Goal: Task Accomplishment & Management: Complete application form

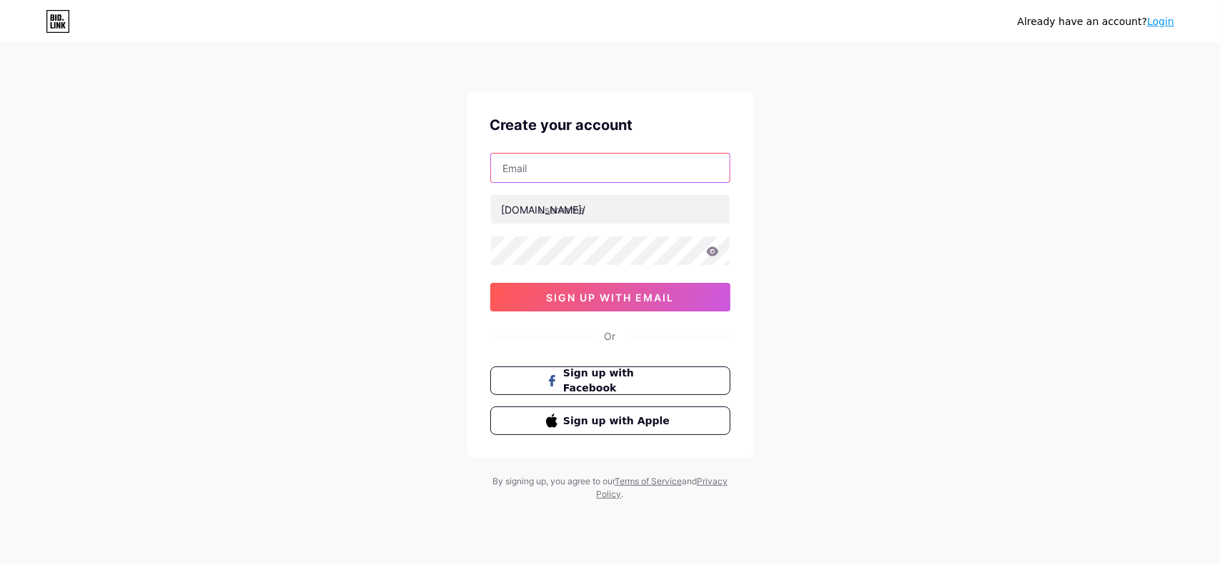
click at [567, 162] on input "text" at bounding box center [610, 168] width 239 height 29
type input "[EMAIL_ADDRESS][DOMAIN_NAME]"
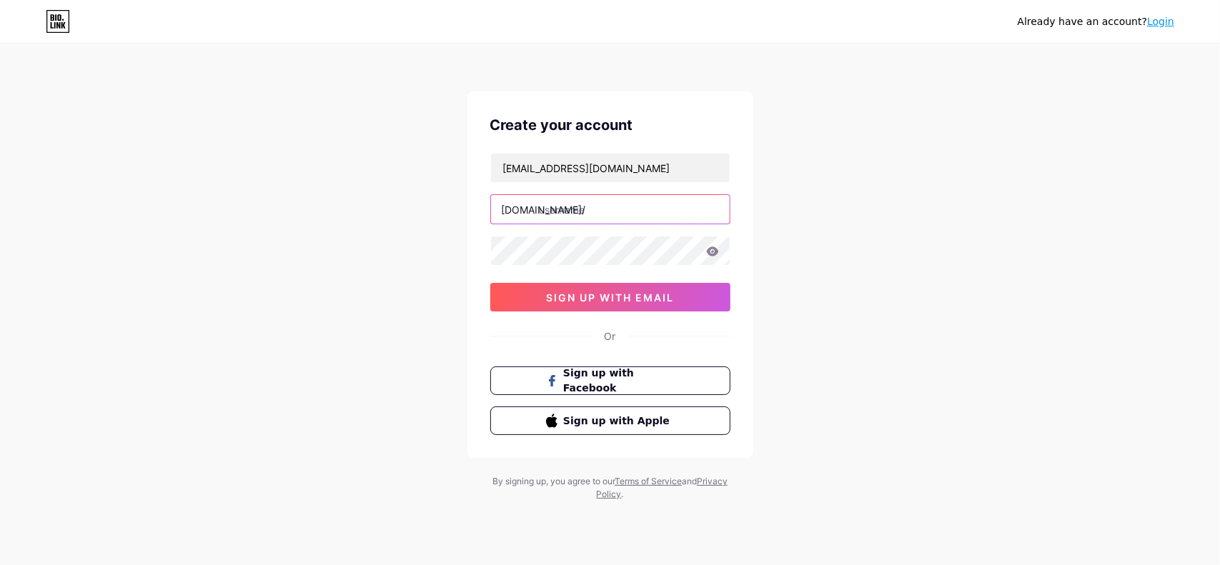
click at [602, 209] on input "text" at bounding box center [610, 209] width 239 height 29
type input "kaaneratan"
click at [712, 249] on icon at bounding box center [712, 251] width 13 height 10
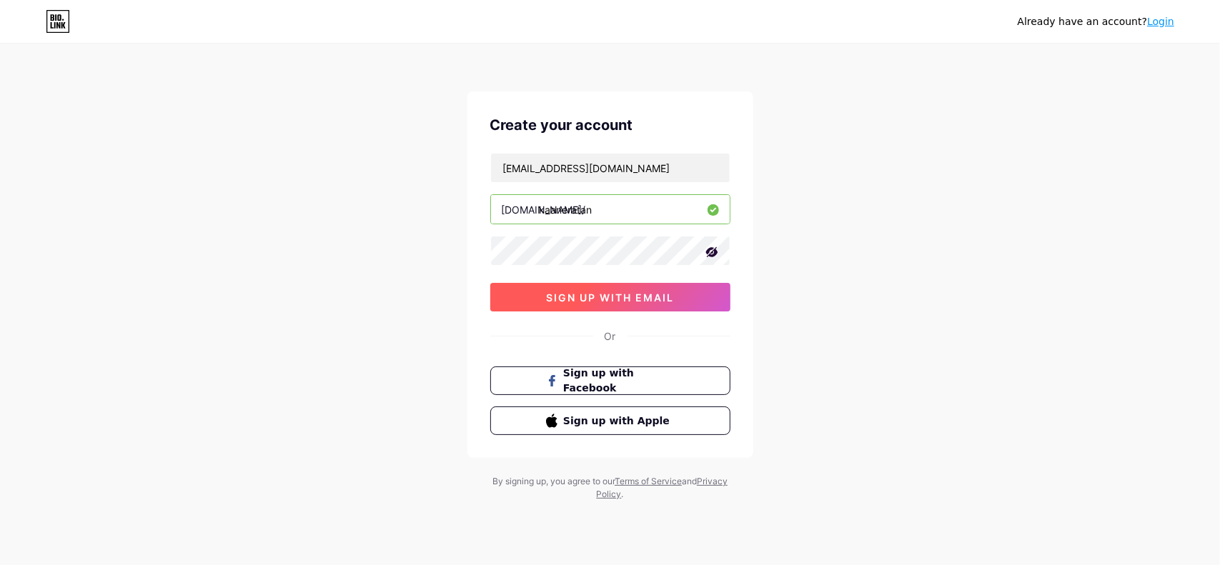
click at [663, 302] on button "sign up with email" at bounding box center [610, 297] width 240 height 29
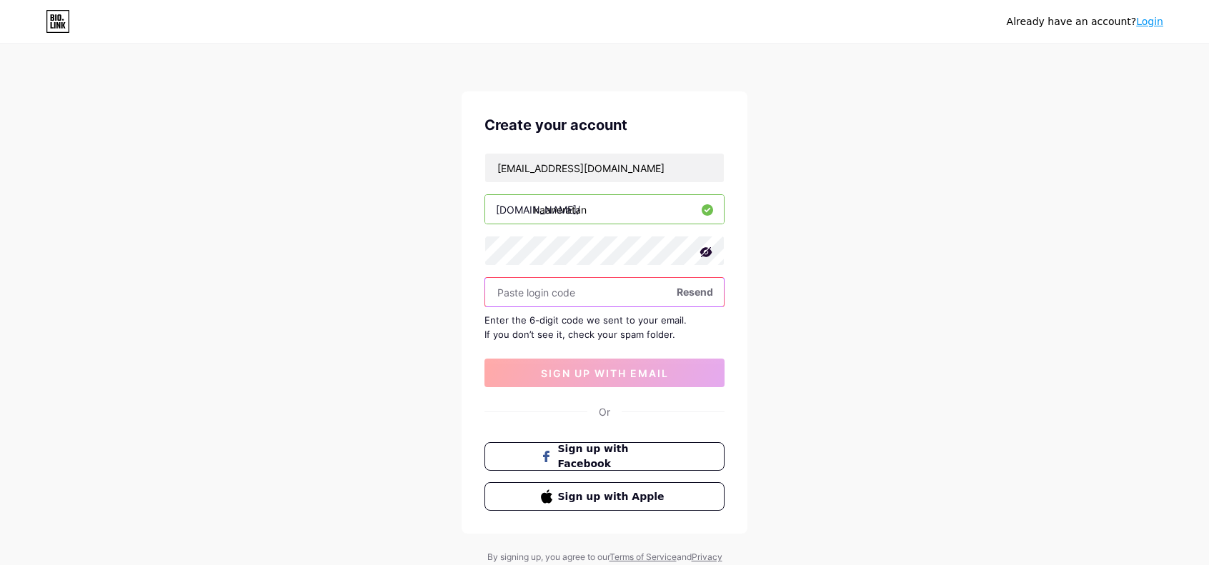
click at [612, 289] on input "text" at bounding box center [604, 292] width 239 height 29
click at [594, 292] on input "text" at bounding box center [604, 292] width 239 height 29
click at [692, 285] on span "Resend" at bounding box center [695, 291] width 36 height 15
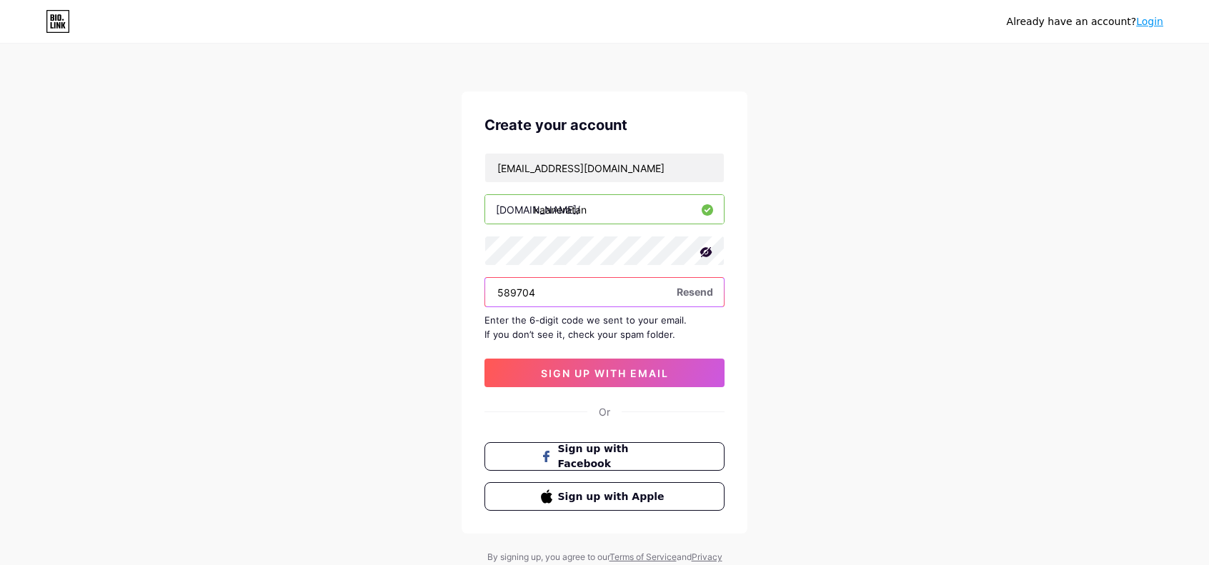
type input "589704"
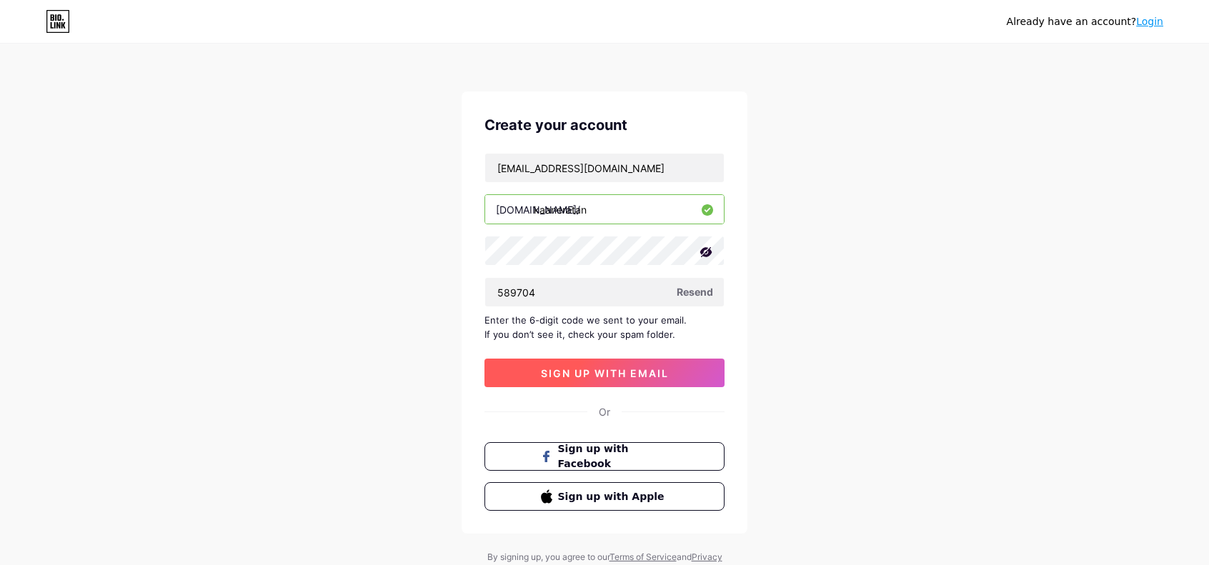
click at [652, 370] on span "sign up with email" at bounding box center [605, 373] width 128 height 12
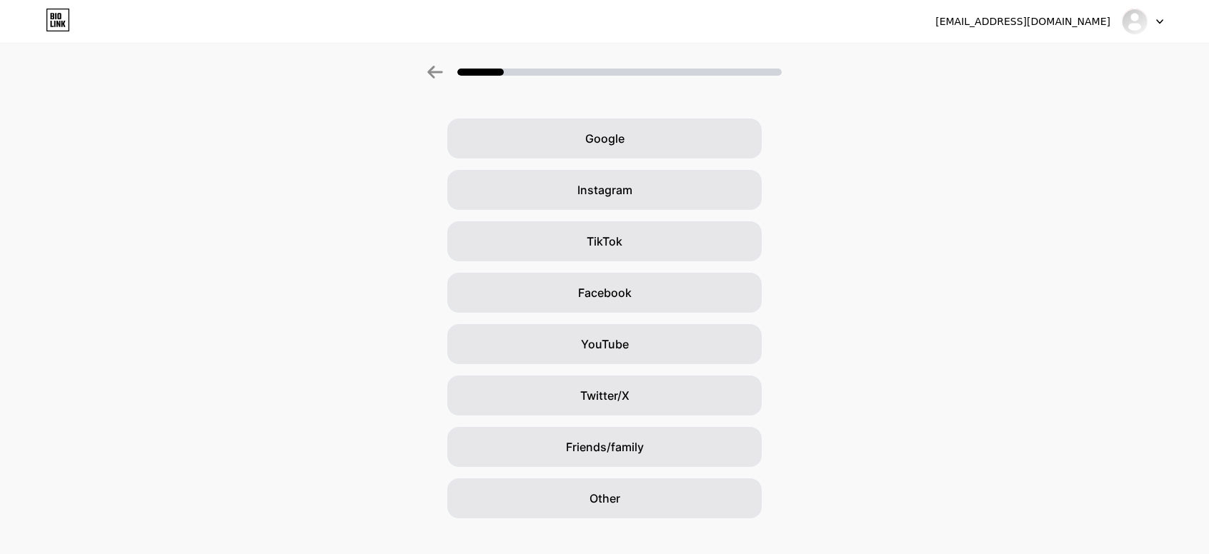
scroll to position [61, 0]
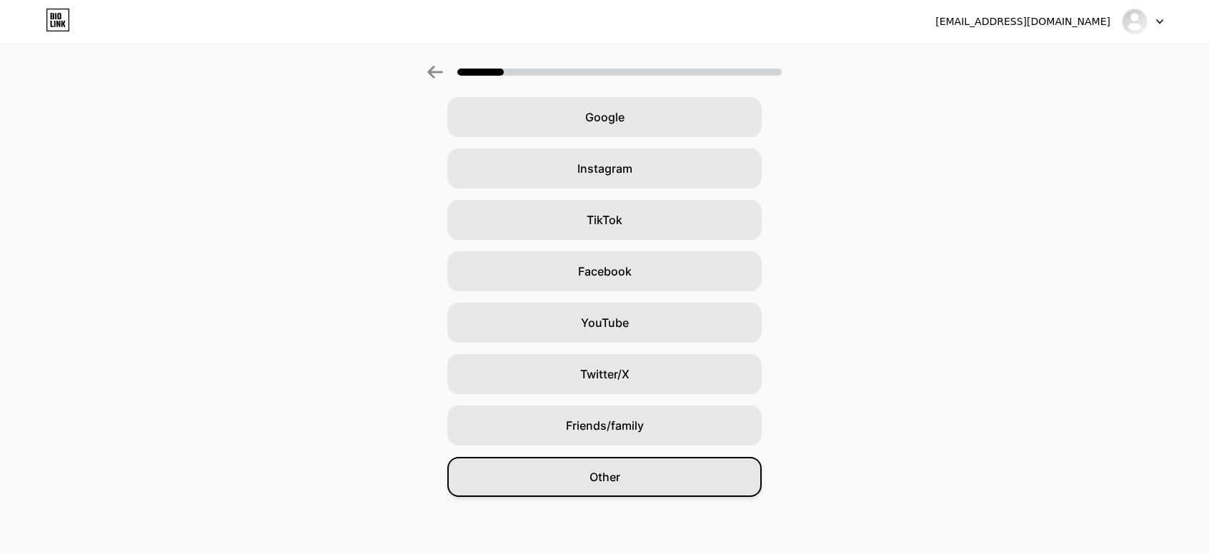
click at [702, 487] on div "Other" at bounding box center [604, 477] width 314 height 40
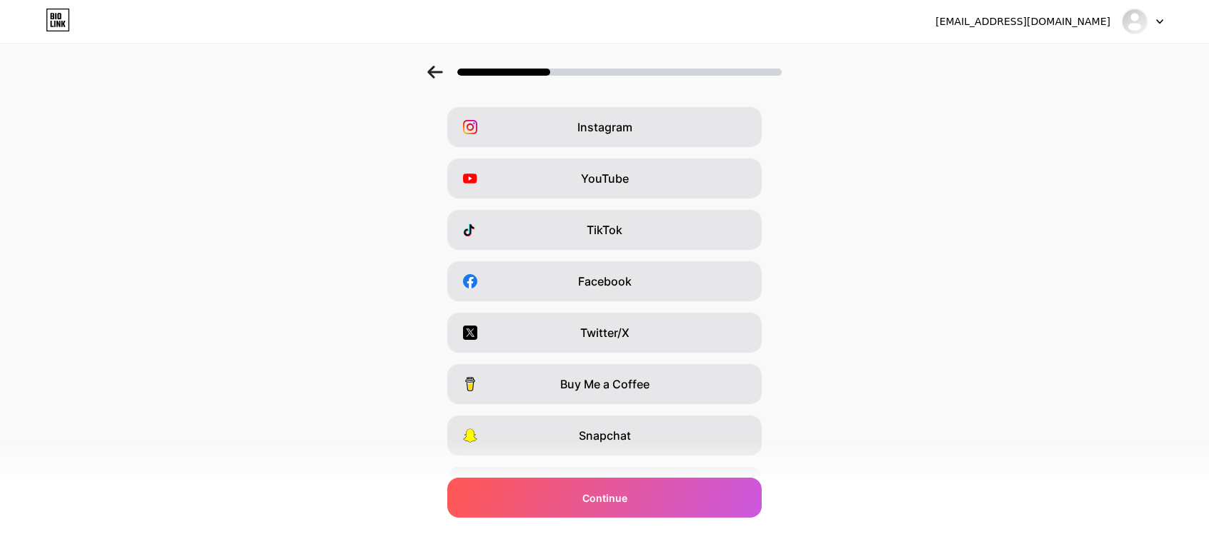
scroll to position [0, 0]
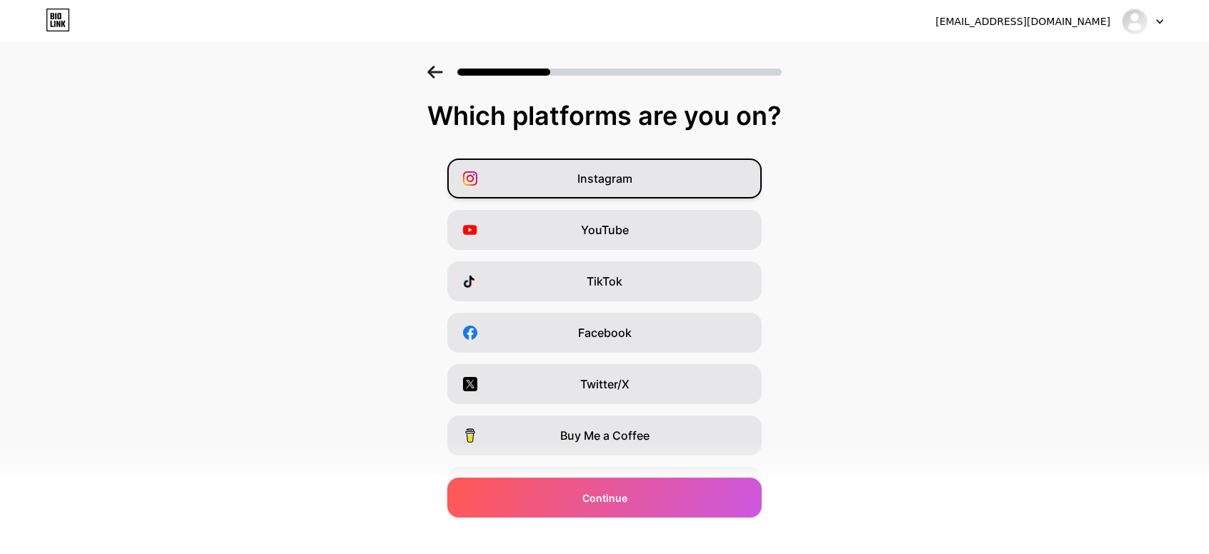
click at [644, 176] on div "Instagram" at bounding box center [604, 179] width 314 height 40
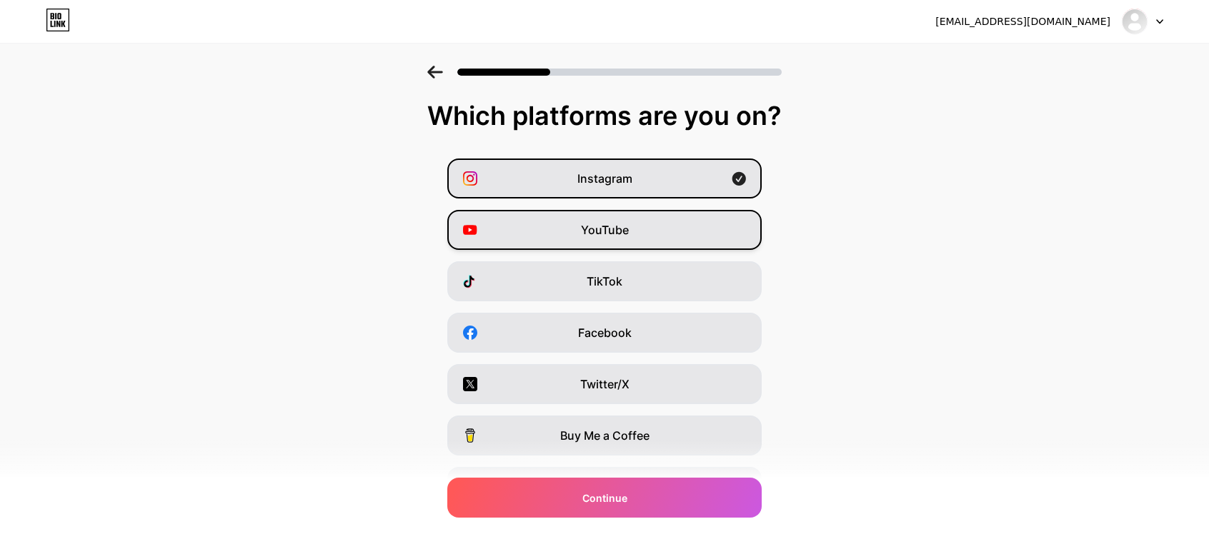
click at [626, 226] on span "YouTube" at bounding box center [605, 229] width 48 height 17
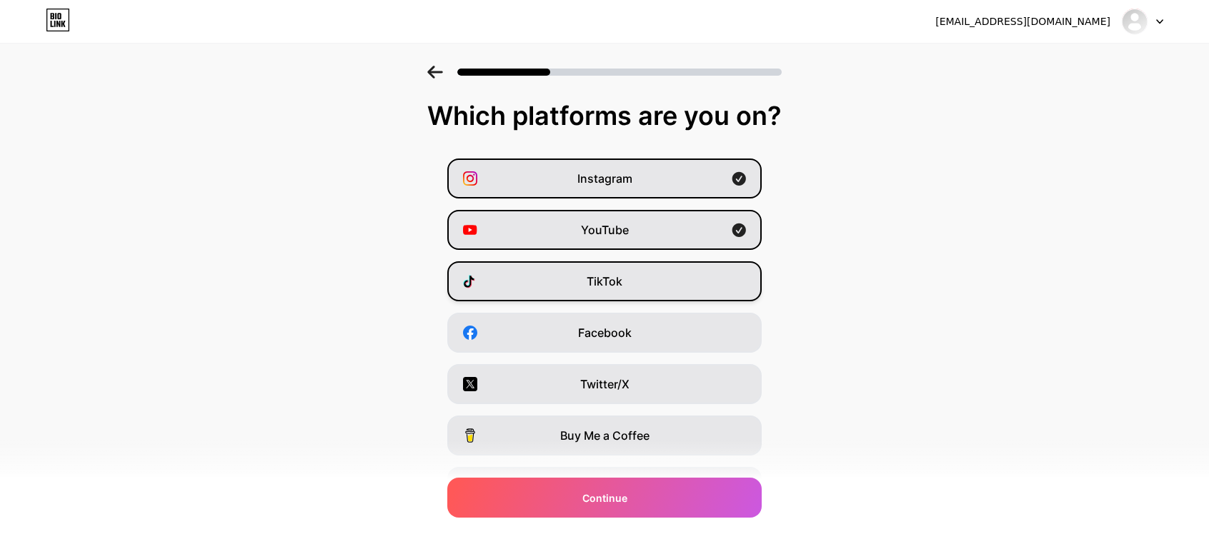
click at [633, 291] on div "TikTok" at bounding box center [604, 281] width 314 height 40
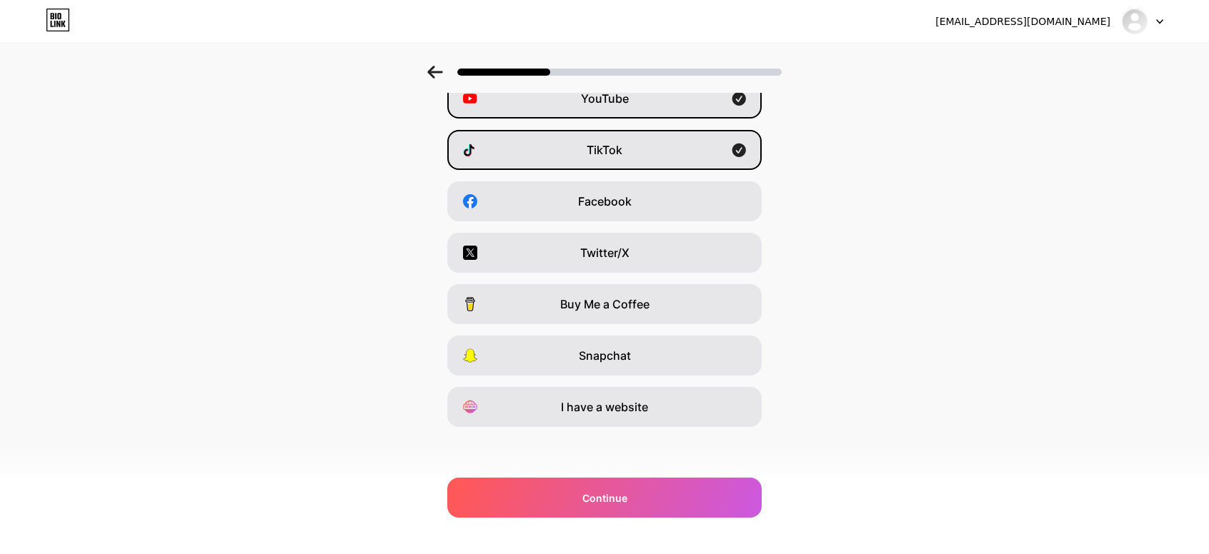
scroll to position [133, 0]
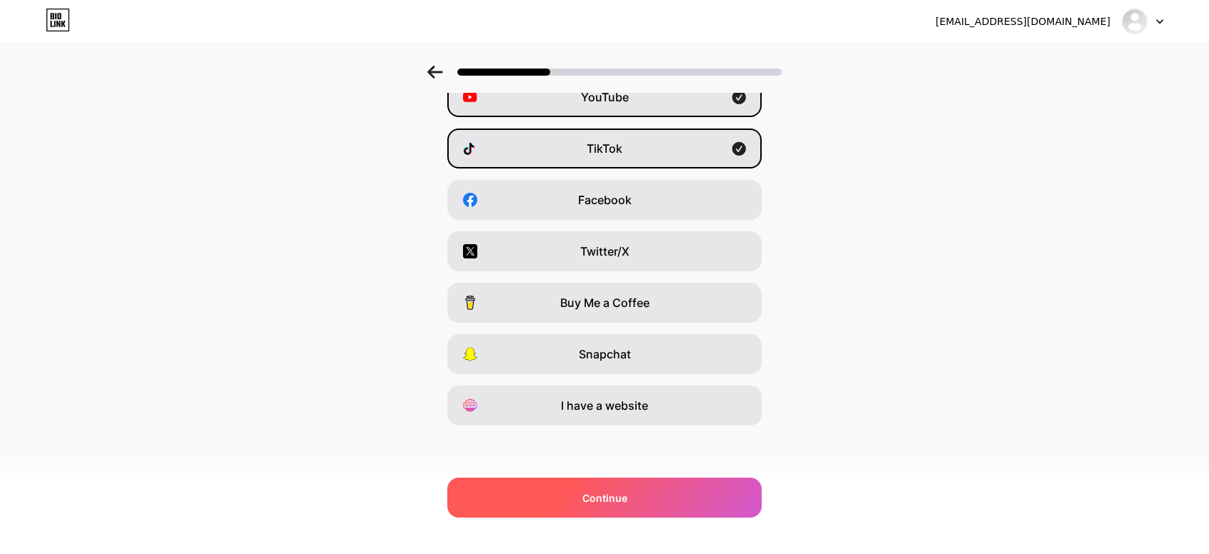
click at [730, 512] on div "Continue" at bounding box center [604, 498] width 314 height 40
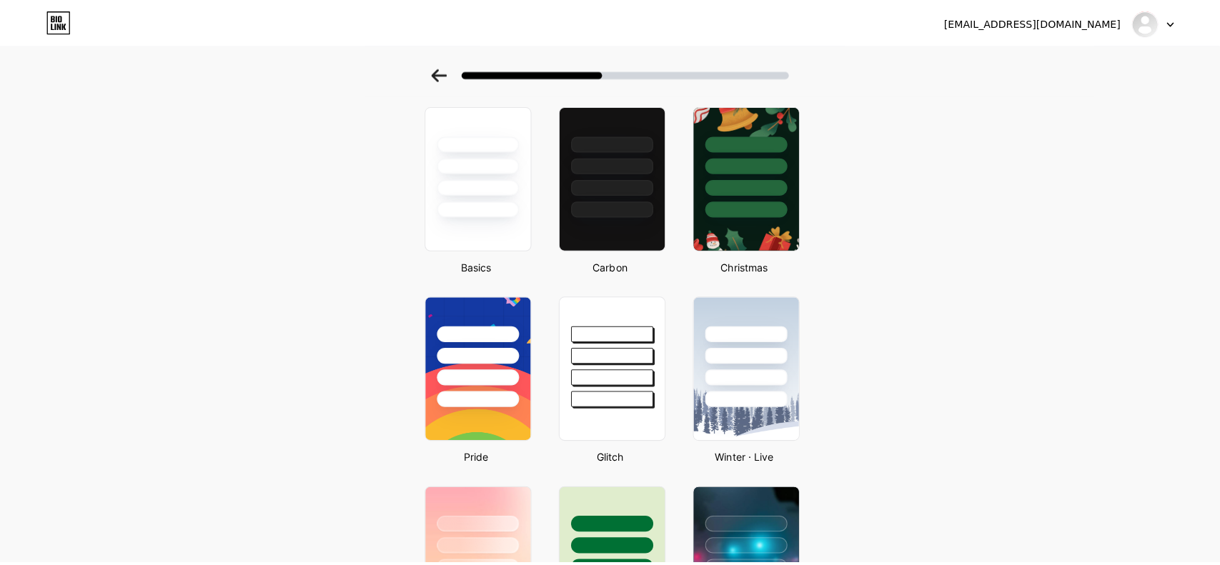
scroll to position [0, 0]
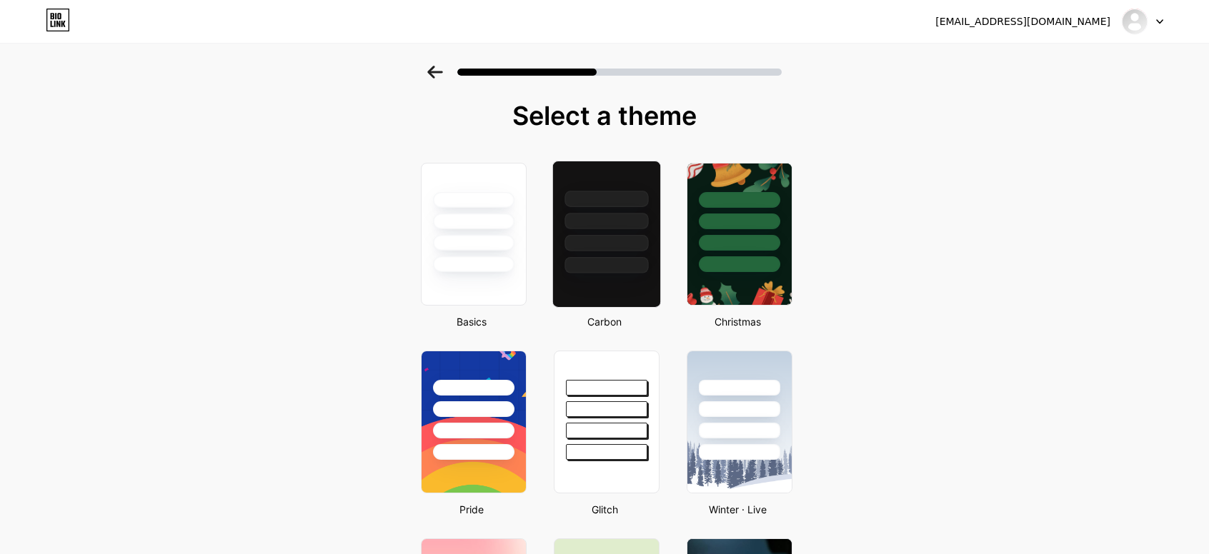
click at [637, 268] on div at bounding box center [606, 265] width 84 height 16
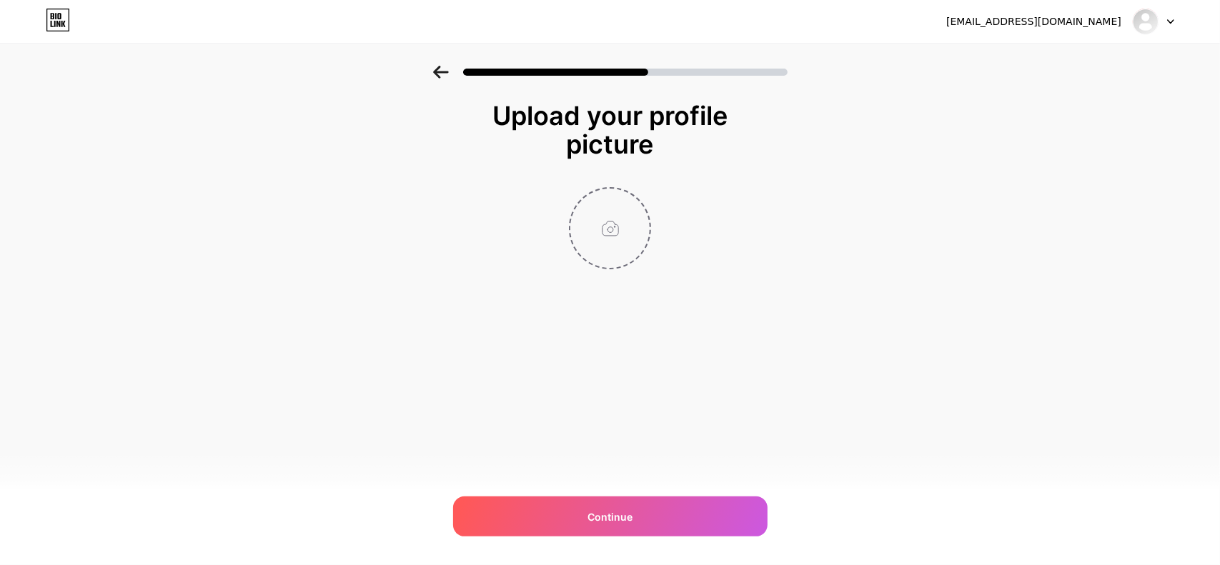
click at [618, 236] on input "file" at bounding box center [609, 228] width 79 height 79
click at [619, 231] on input "file" at bounding box center [609, 228] width 79 height 79
click at [590, 259] on input "file" at bounding box center [609, 228] width 79 height 79
type input "C:\fakepath\ZVE01175.jpg"
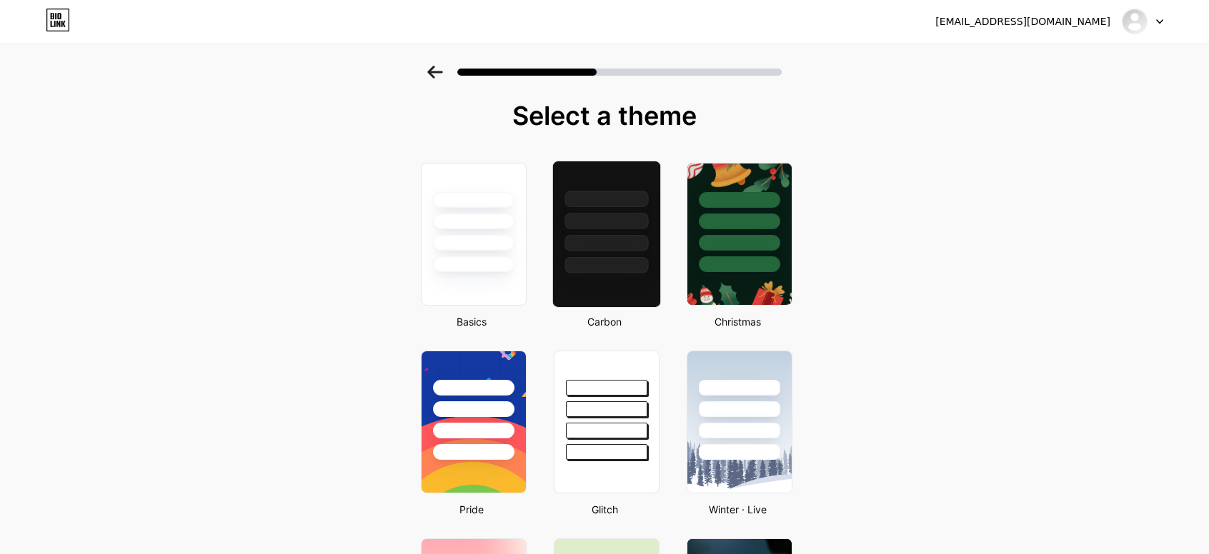
click at [638, 264] on div at bounding box center [606, 265] width 84 height 16
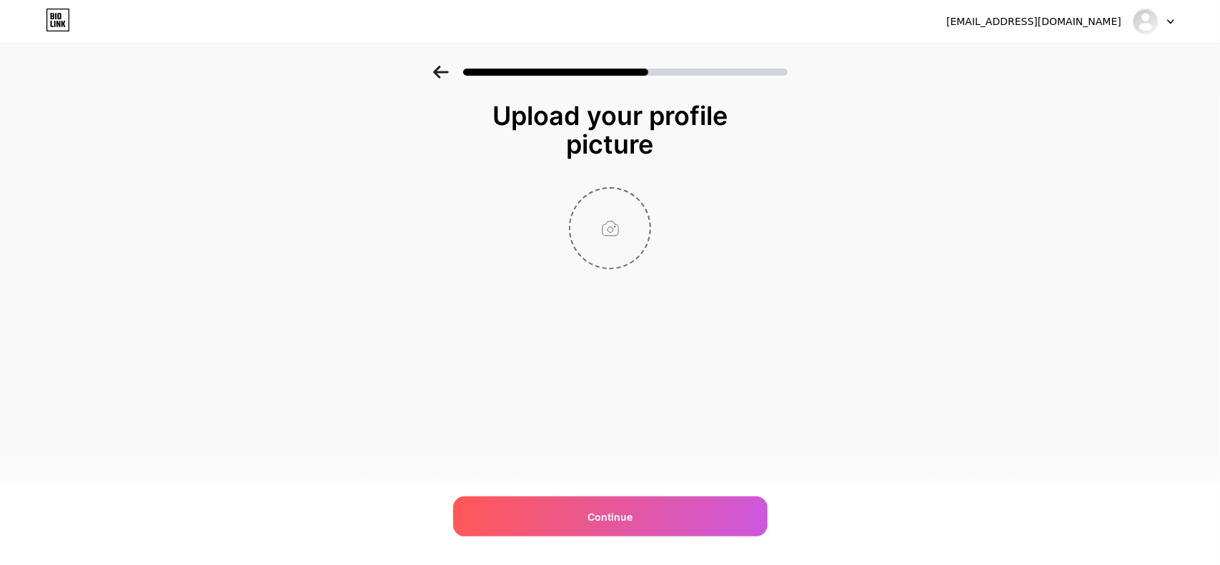
click at [611, 241] on input "file" at bounding box center [609, 228] width 79 height 79
click at [629, 240] on input "file" at bounding box center [609, 228] width 79 height 79
type input "C:\fakepath\ZVE01175 copy.jpg"
click at [646, 196] on icon at bounding box center [642, 197] width 17 height 17
click at [609, 243] on input "file" at bounding box center [609, 228] width 79 height 79
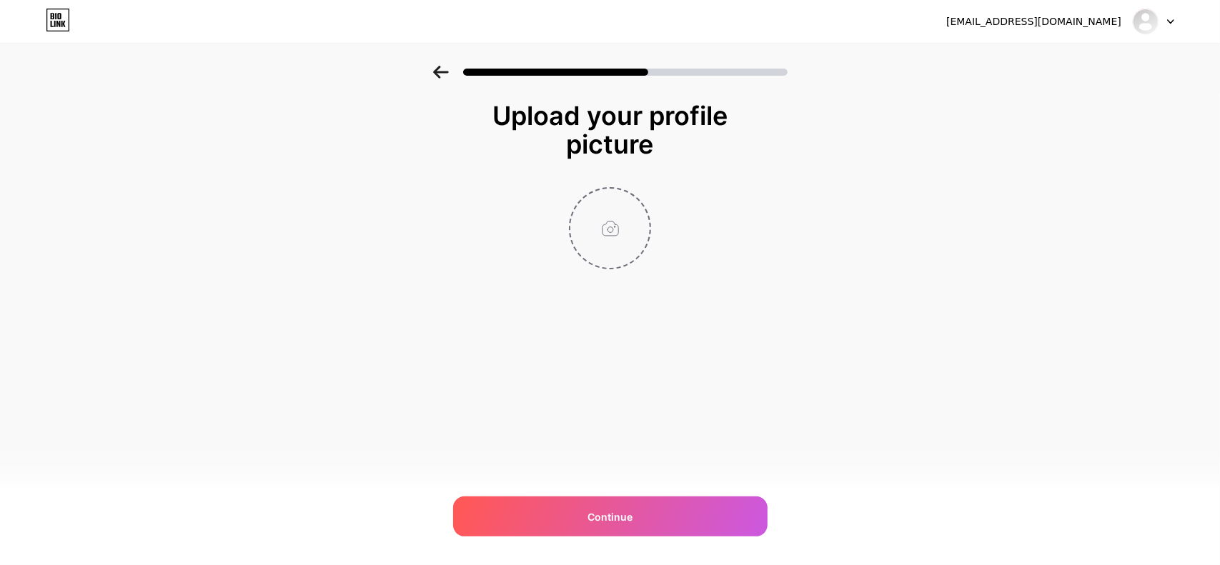
type input "C:\fakepath\ZVE01175 copy.jpg"
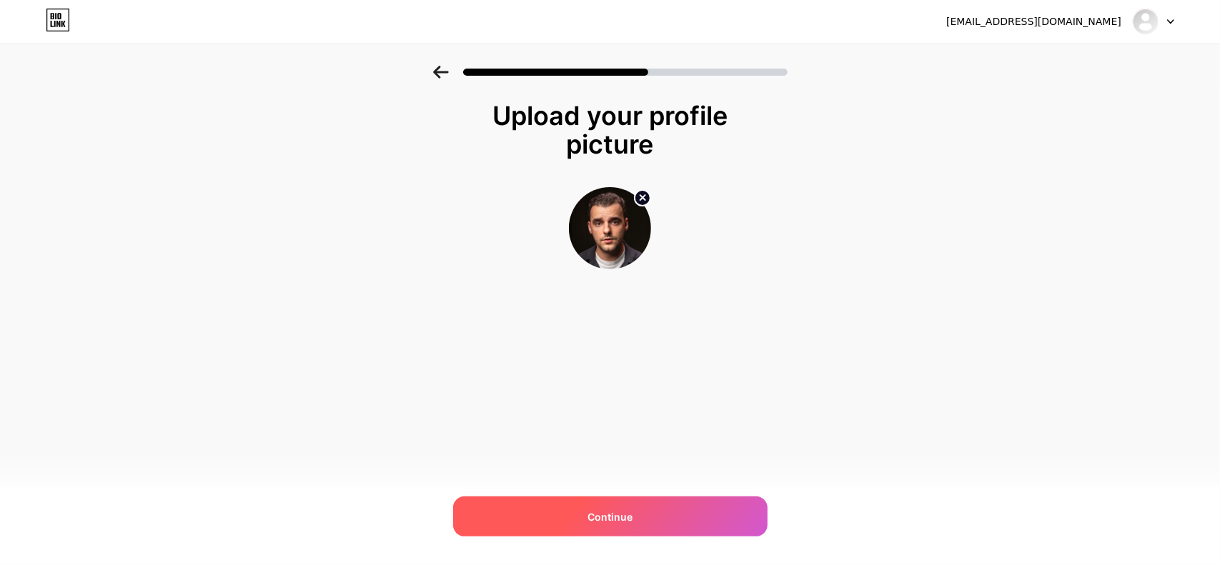
click at [639, 519] on div "Continue" at bounding box center [610, 517] width 314 height 40
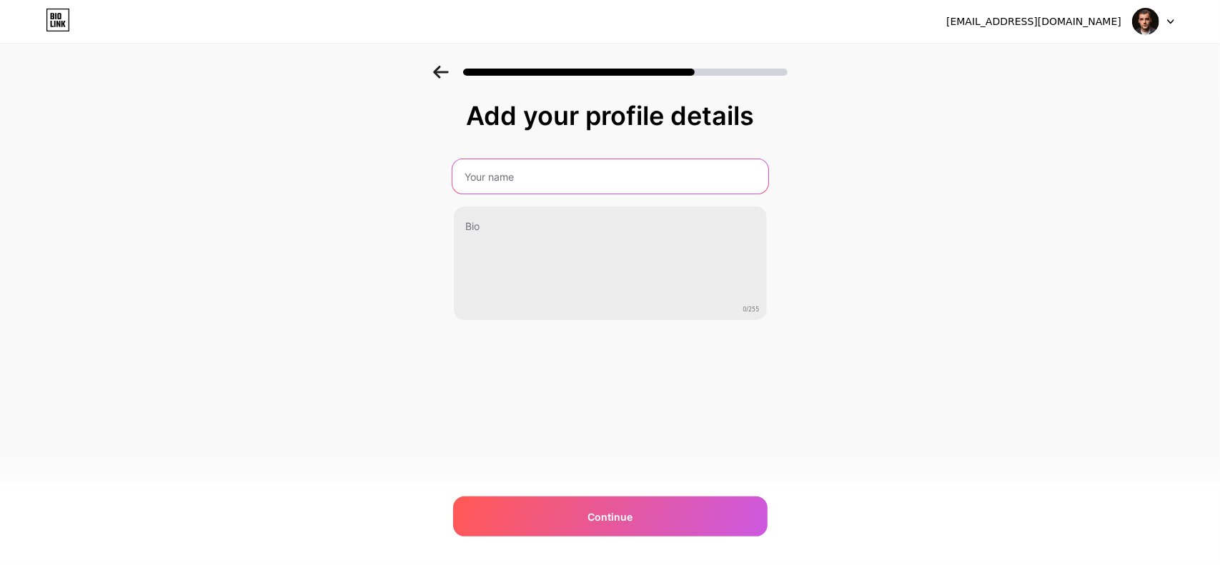
click at [510, 175] on input "text" at bounding box center [610, 176] width 316 height 34
type input "Kaan Eratan"
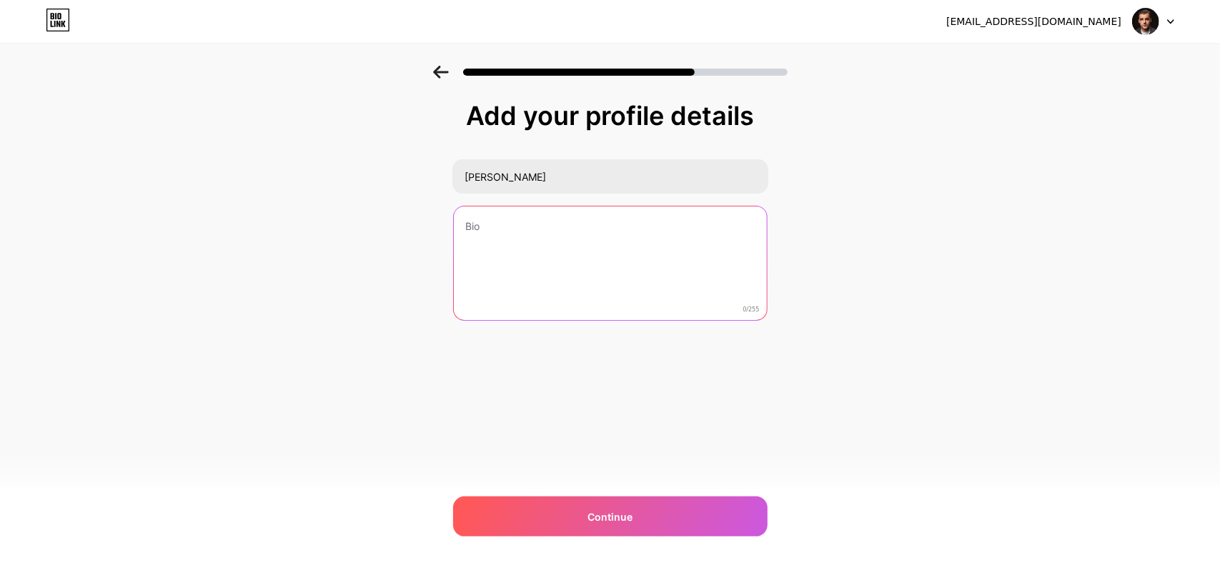
click at [538, 249] on textarea at bounding box center [610, 263] width 313 height 115
type textarea "S"
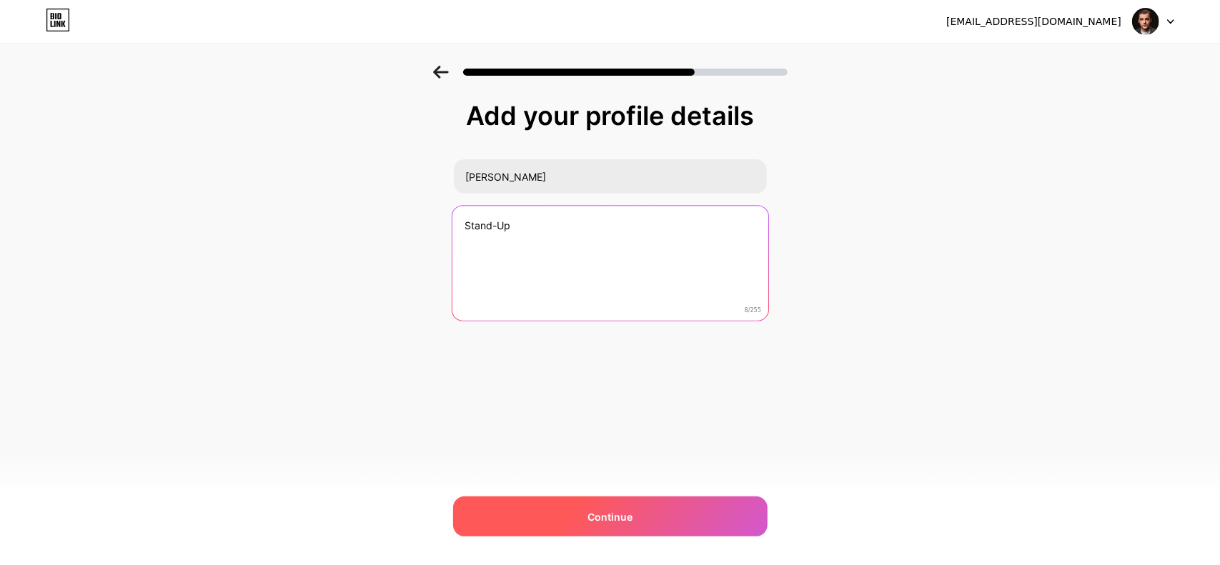
type textarea "Stand-Up"
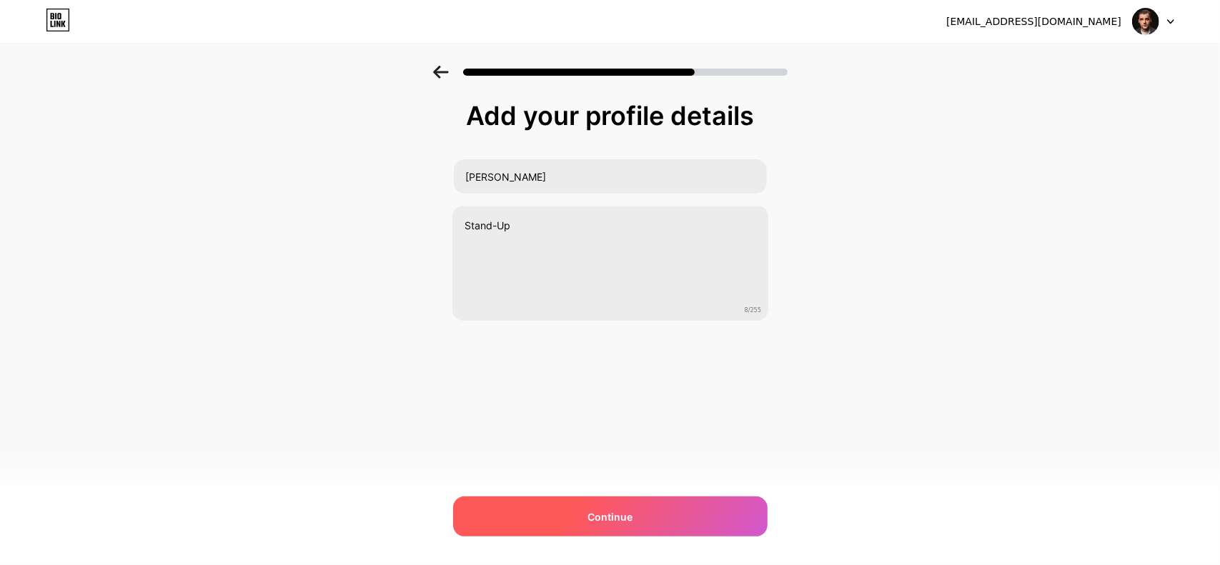
click at [645, 507] on div "Continue" at bounding box center [610, 517] width 314 height 40
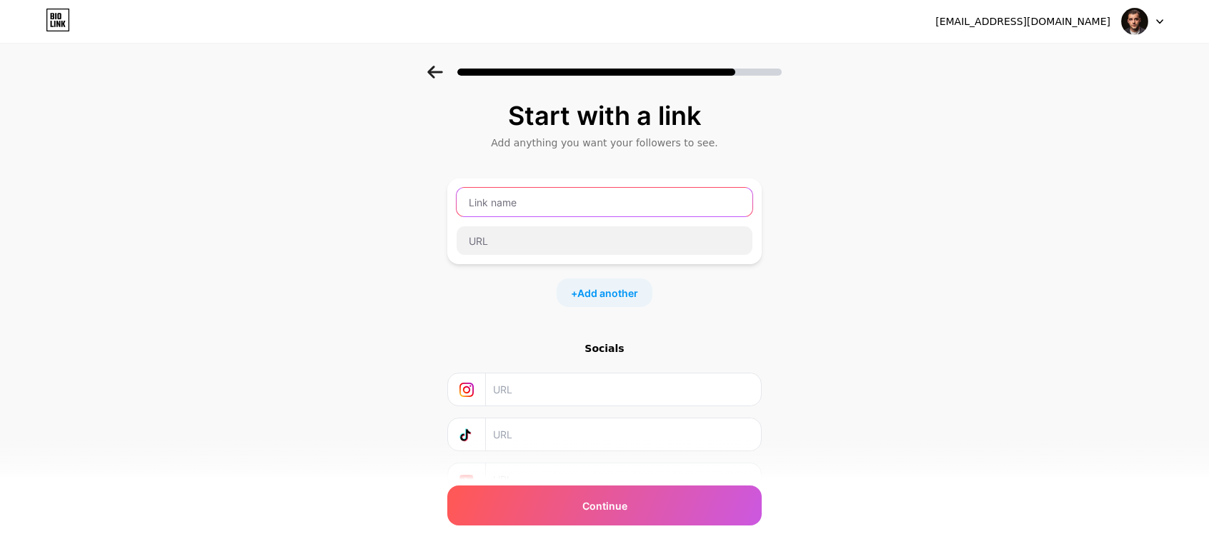
click at [516, 192] on input "text" at bounding box center [605, 202] width 296 height 29
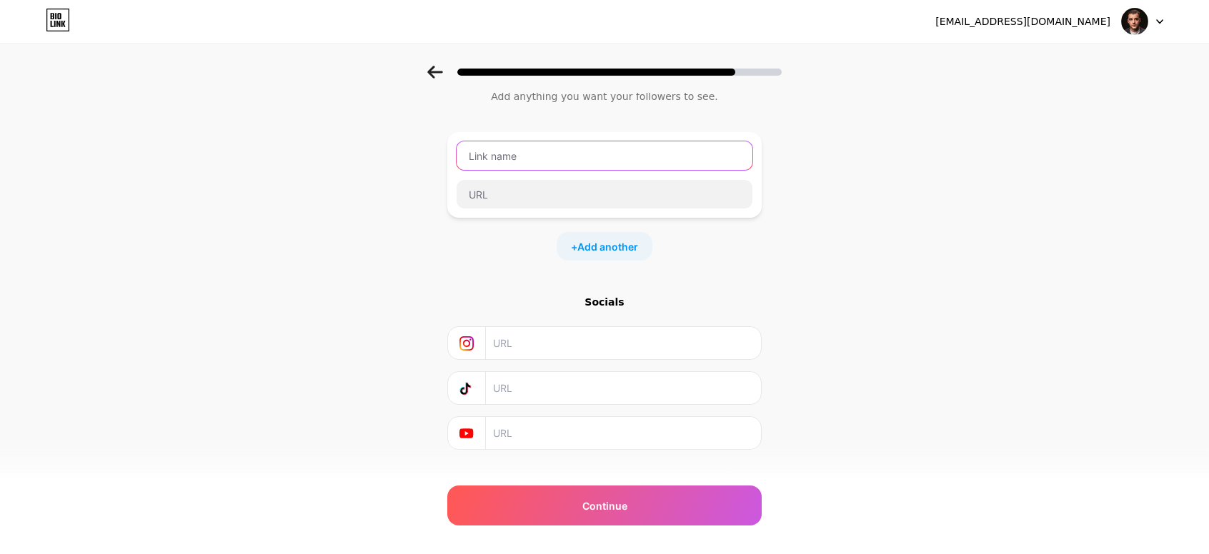
scroll to position [69, 0]
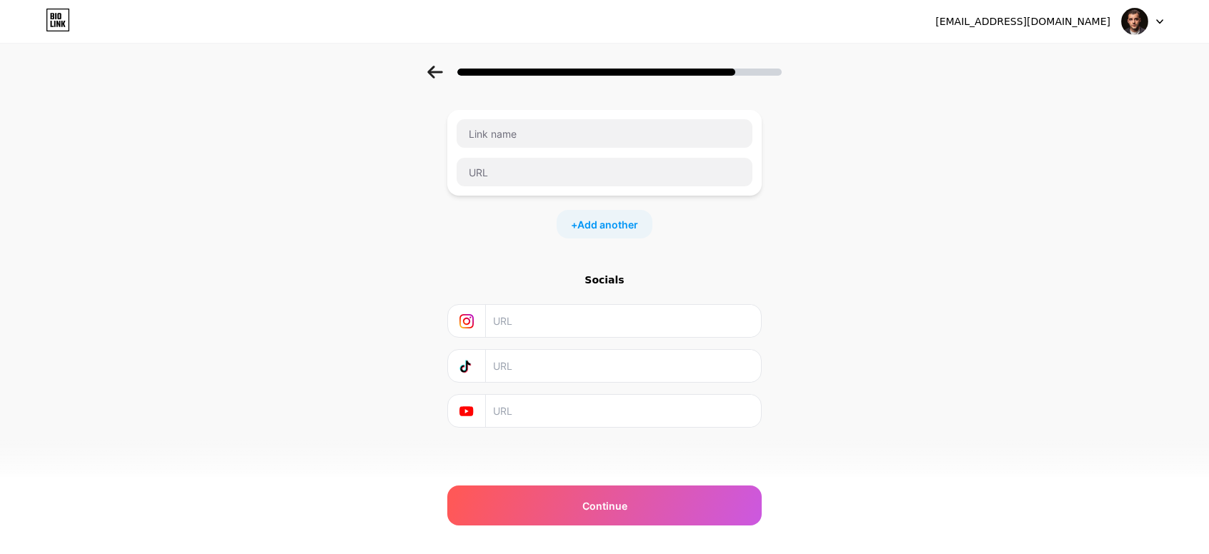
click at [547, 319] on input "text" at bounding box center [622, 321] width 259 height 32
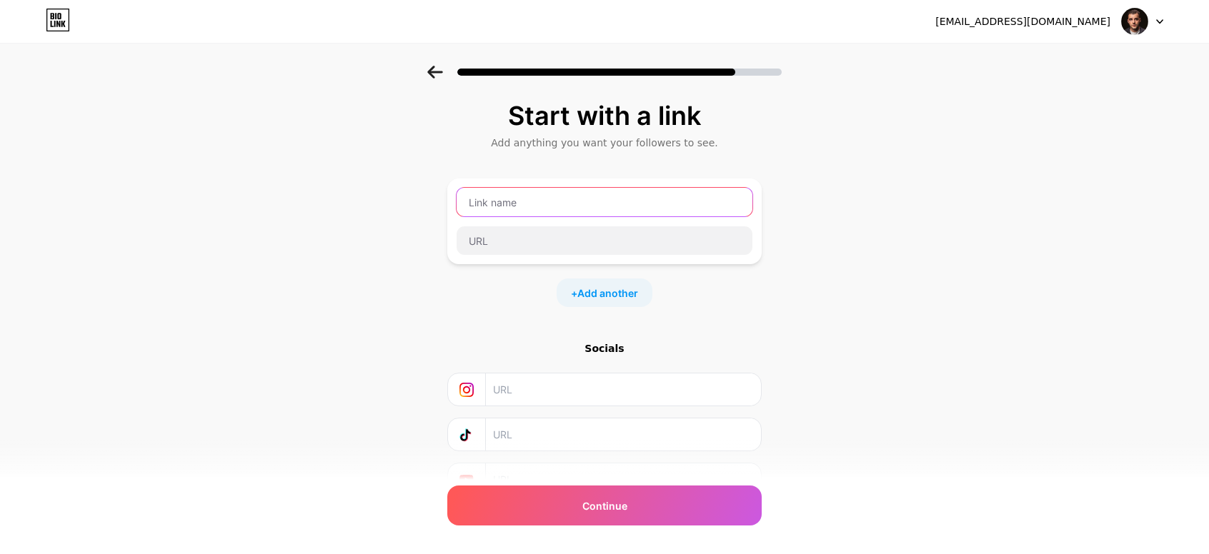
click at [616, 199] on input "text" at bounding box center [605, 202] width 296 height 29
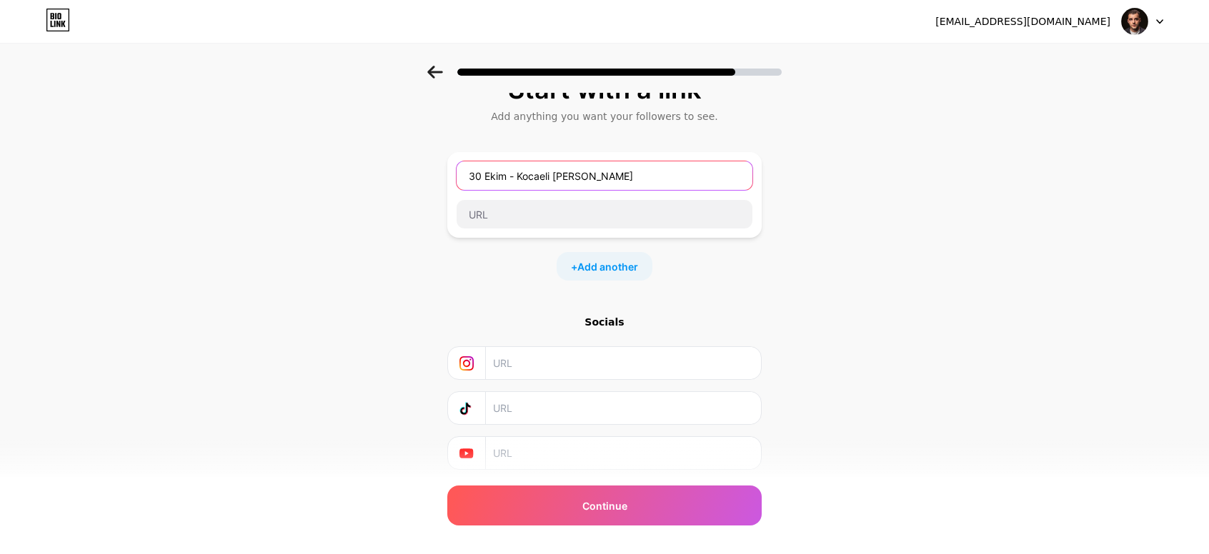
scroll to position [69, 0]
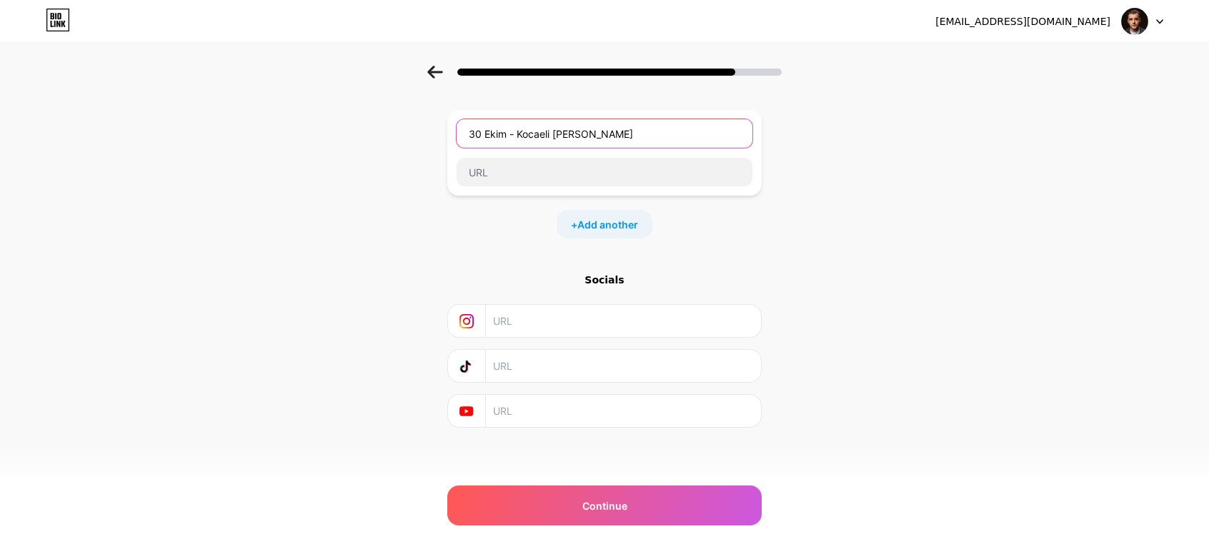
type input "30 Ekim - Kocaeli Saraka Sahne"
click at [548, 325] on input "text" at bounding box center [622, 321] width 259 height 32
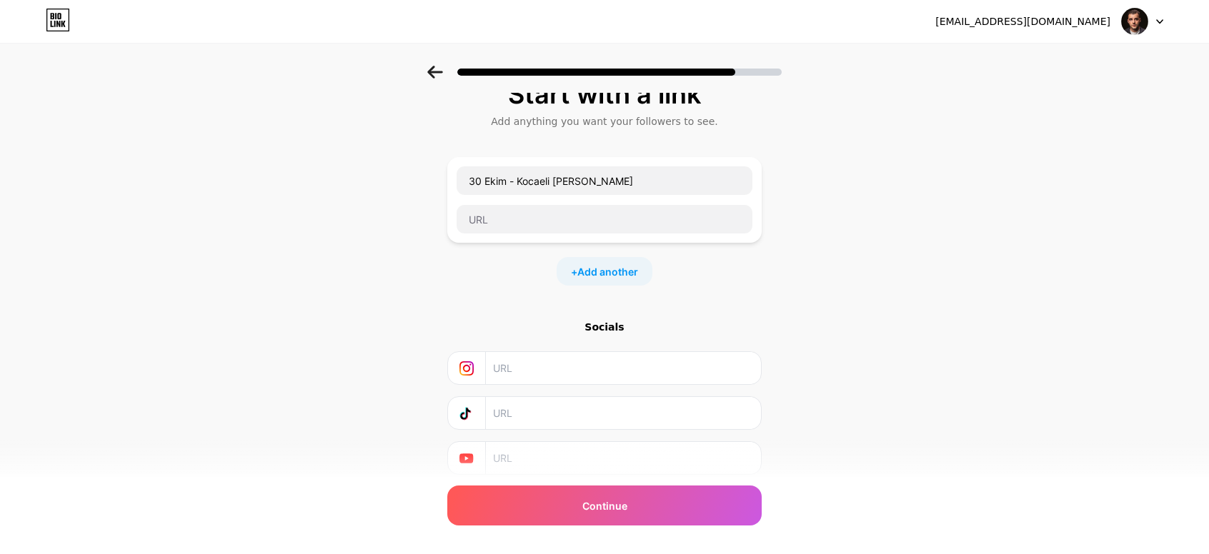
scroll to position [0, 0]
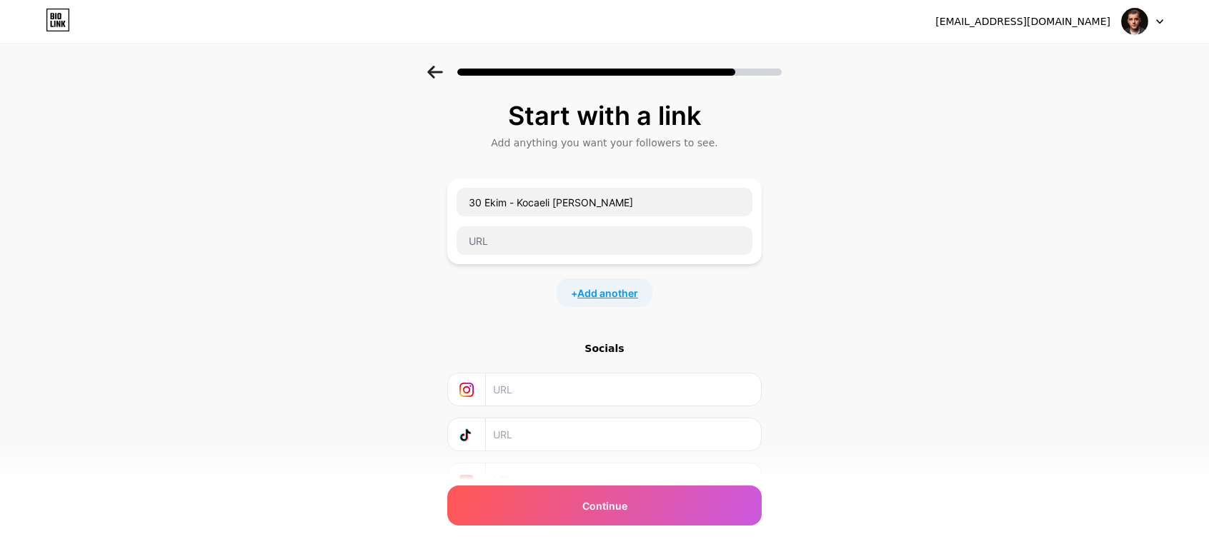
click at [612, 297] on span "Add another" at bounding box center [607, 293] width 61 height 15
click at [834, 339] on div "Start with a link Add anything you want your followers to see. 30 Ekim - Kocael…" at bounding box center [604, 367] width 1209 height 602
click at [749, 349] on input "text" at bounding box center [605, 341] width 296 height 29
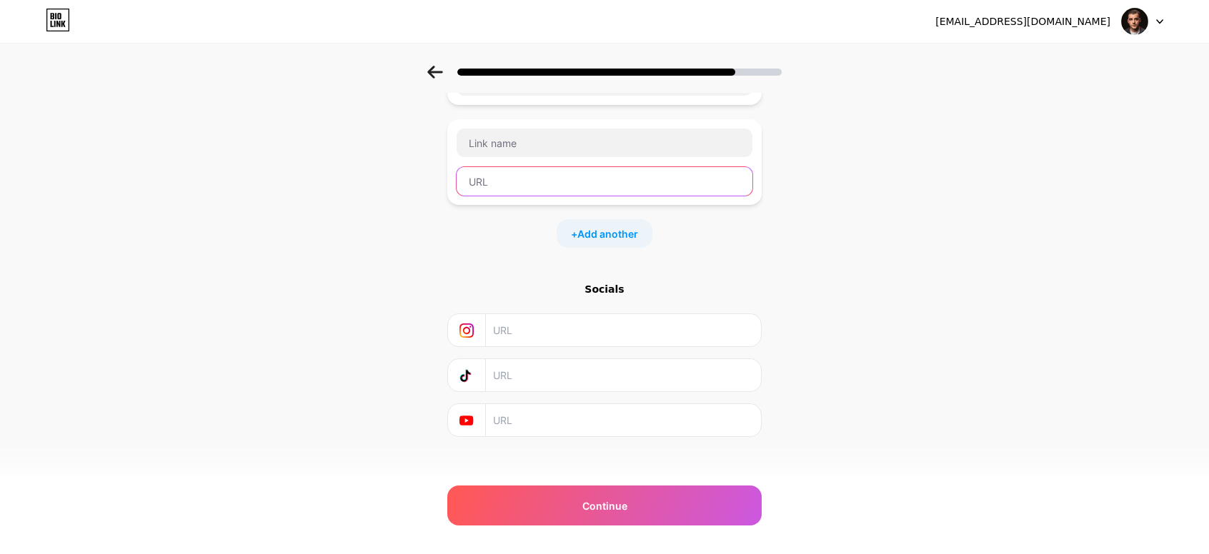
scroll to position [167, 0]
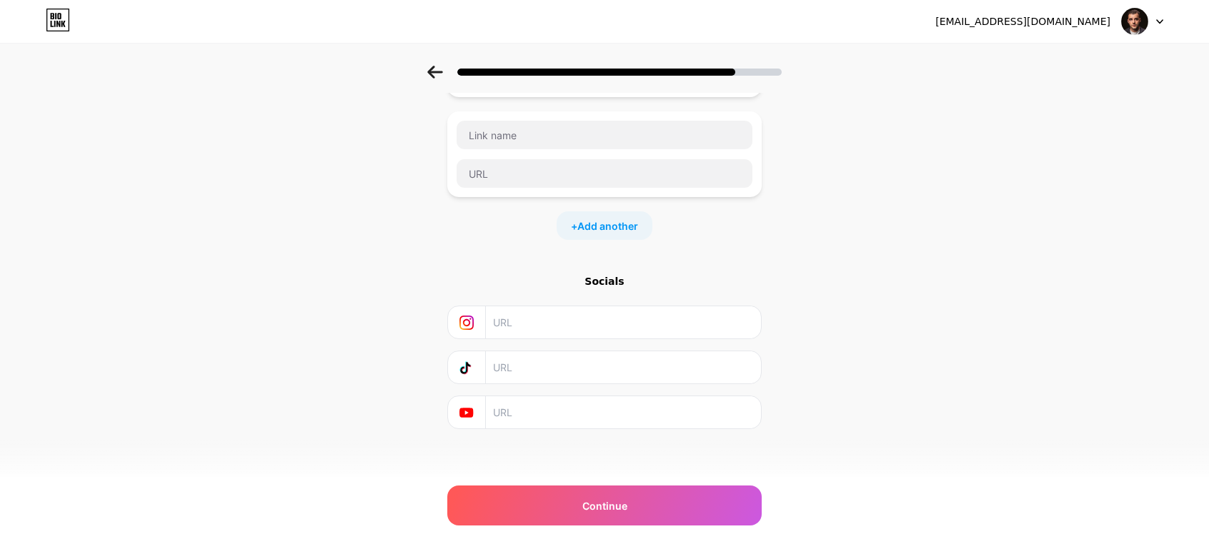
click at [650, 332] on input "text" at bounding box center [622, 323] width 259 height 32
click at [561, 322] on input "text" at bounding box center [622, 323] width 259 height 32
paste input "https://www.instagram.com/kaaneratan/"
type input "https://www.instagram.com/kaaneratan/"
click at [563, 372] on input "text" at bounding box center [622, 368] width 259 height 32
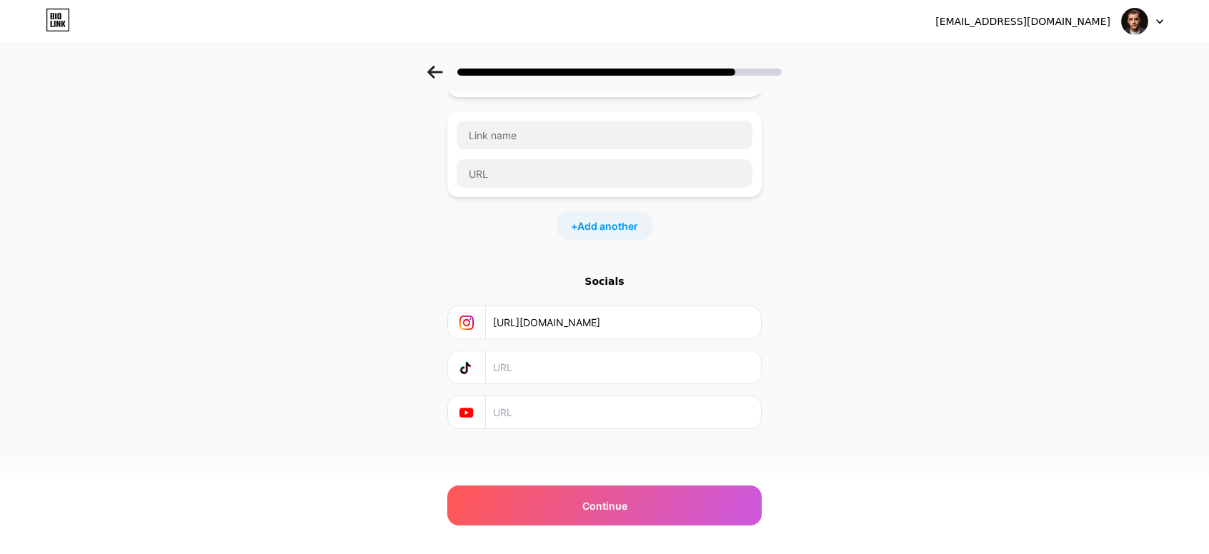
paste input "https://www.tiktok.com/@kaan.eratan"
type input "https://www.tiktok.com/@kaan.eratan"
click at [553, 407] on input "text" at bounding box center [622, 413] width 259 height 32
paste input "https://www.youtube.com/@kaaneratan"
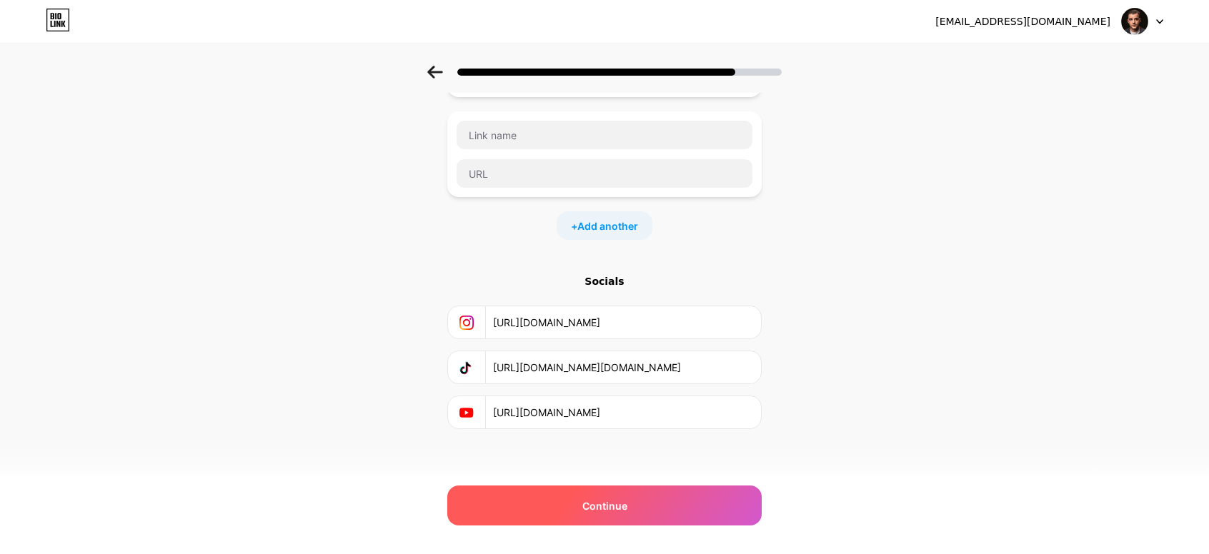
type input "https://www.youtube.com/@kaaneratan"
click at [659, 513] on div "Continue" at bounding box center [604, 506] width 314 height 40
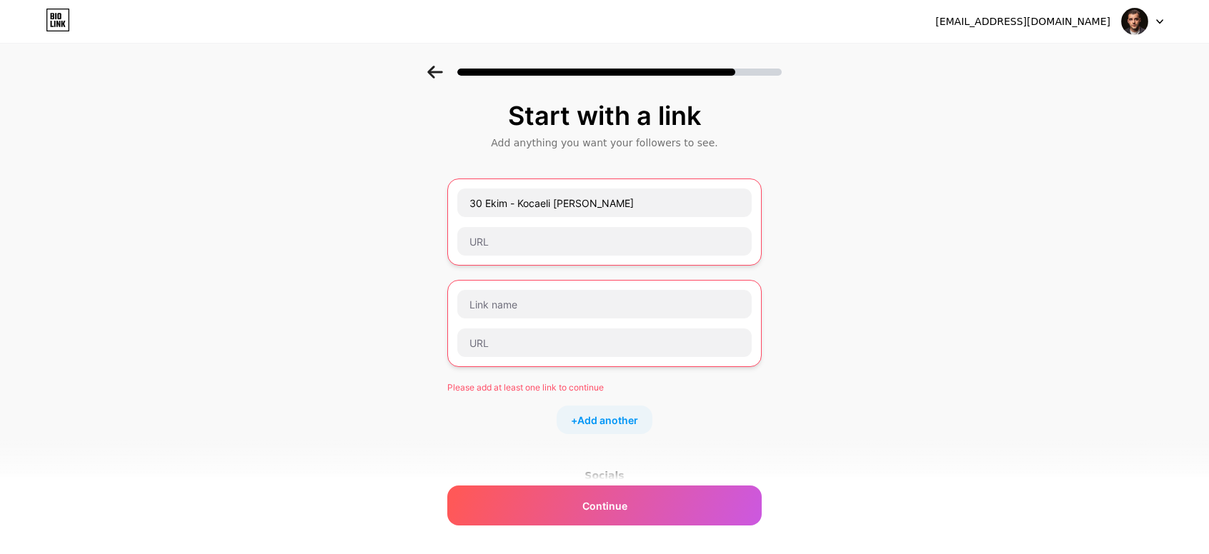
scroll to position [0, 0]
drag, startPoint x: 743, startPoint y: 314, endPoint x: 611, endPoint y: 278, distance: 137.1
click at [629, 293] on input "text" at bounding box center [604, 304] width 294 height 29
drag, startPoint x: 640, startPoint y: 200, endPoint x: 307, endPoint y: 201, distance: 333.0
click at [307, 201] on div "Start with a link Add anything you want your followers to see. 30 Ekim - Kocael…" at bounding box center [604, 380] width 1209 height 629
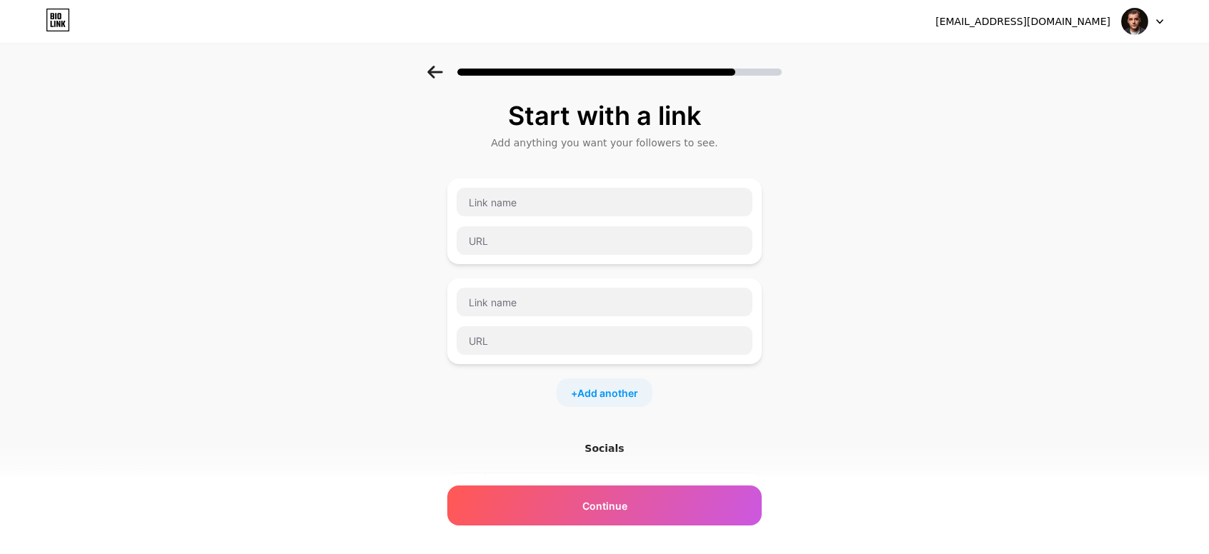
click at [863, 352] on div "Start with a link Add anything you want your followers to see. + Add another So…" at bounding box center [604, 367] width 1209 height 602
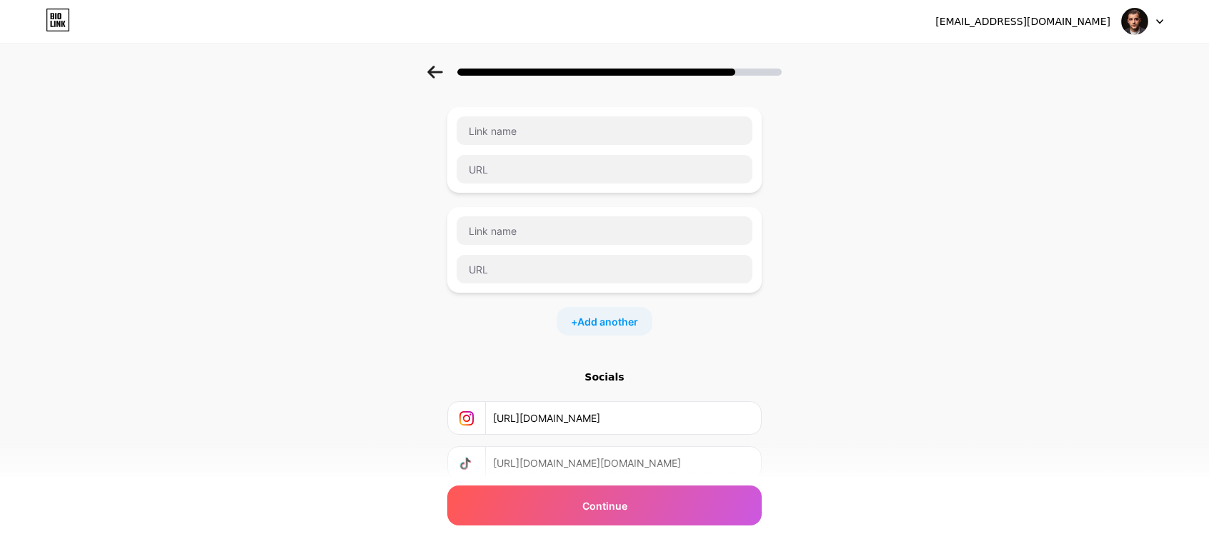
scroll to position [167, 0]
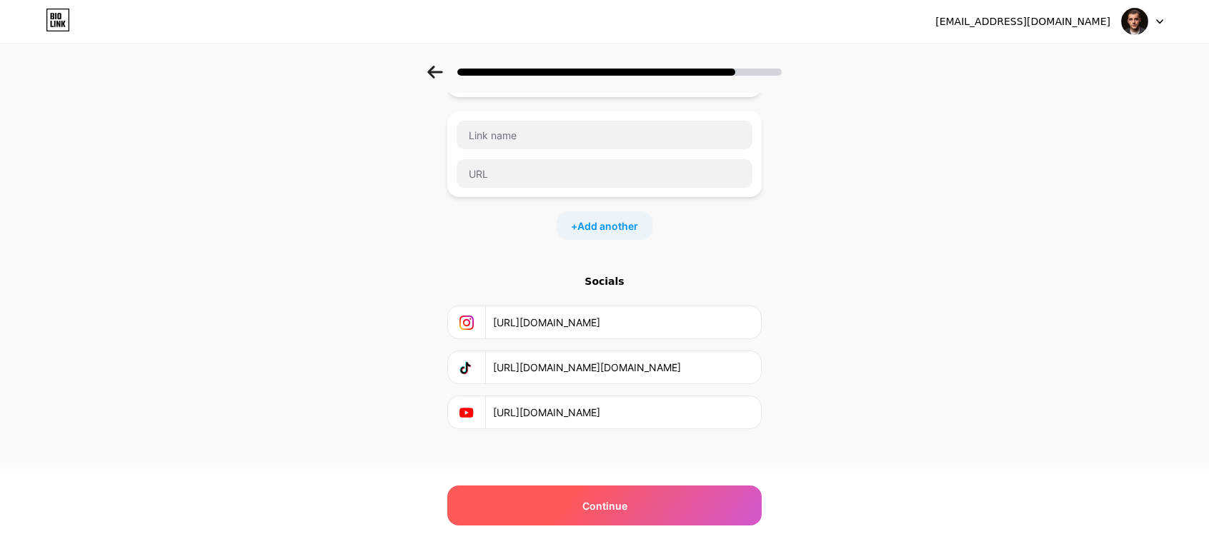
click at [696, 503] on div "Continue" at bounding box center [604, 506] width 314 height 40
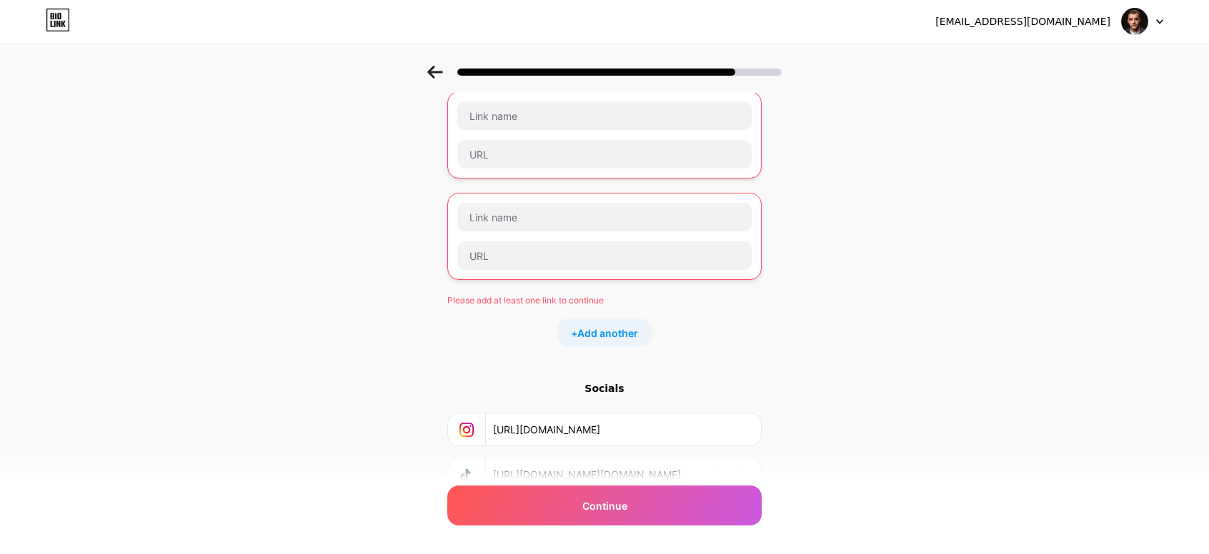
scroll to position [0, 0]
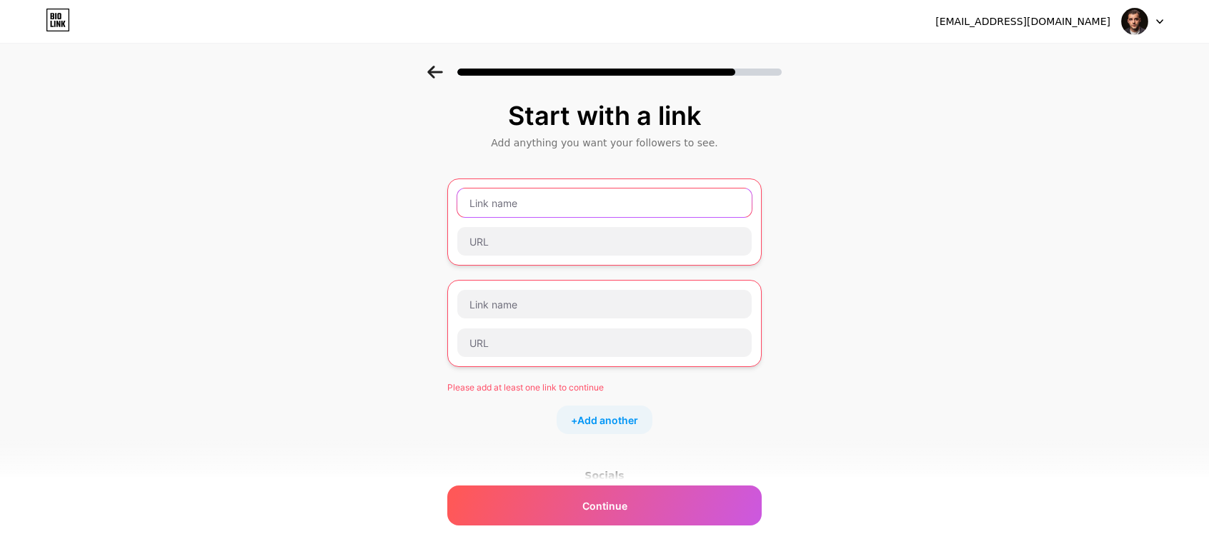
click at [597, 201] on input "text" at bounding box center [604, 203] width 294 height 29
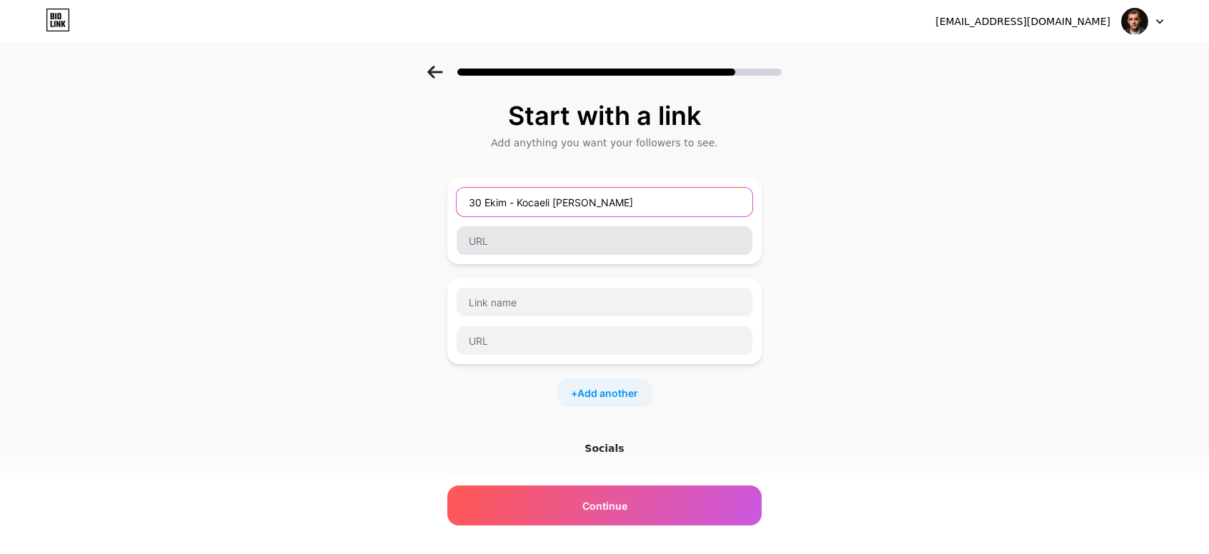
type input "30 Ekim - Kocaeli Saraka Sahne"
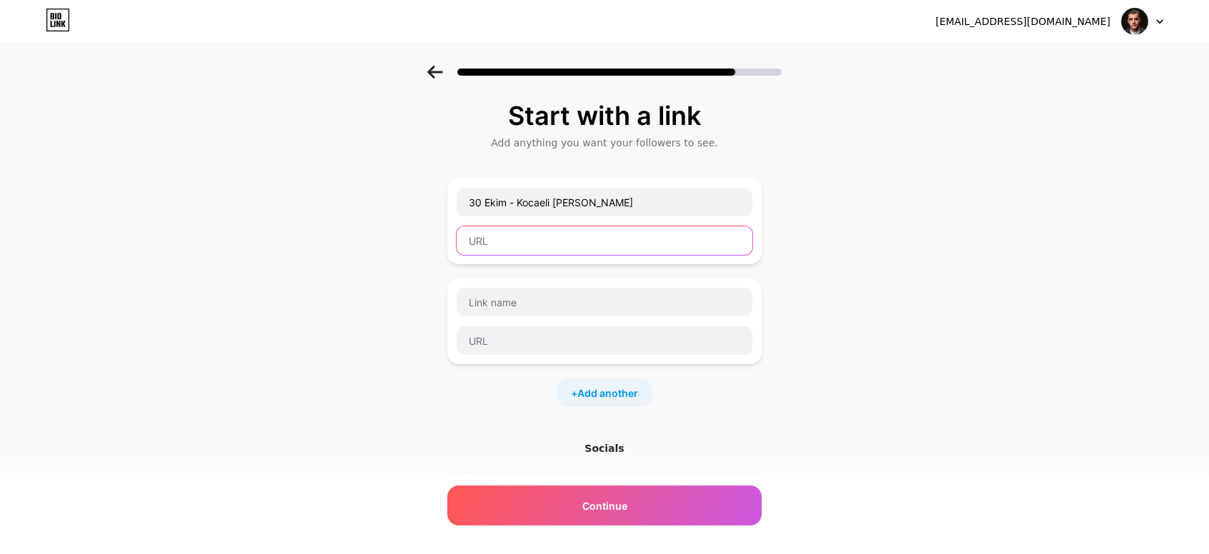
click at [586, 246] on input "text" at bounding box center [605, 240] width 296 height 29
paste input "https://www.youtube.com/@kaaneratan"
type input "https://www.youtube.com/@kaaneratan"
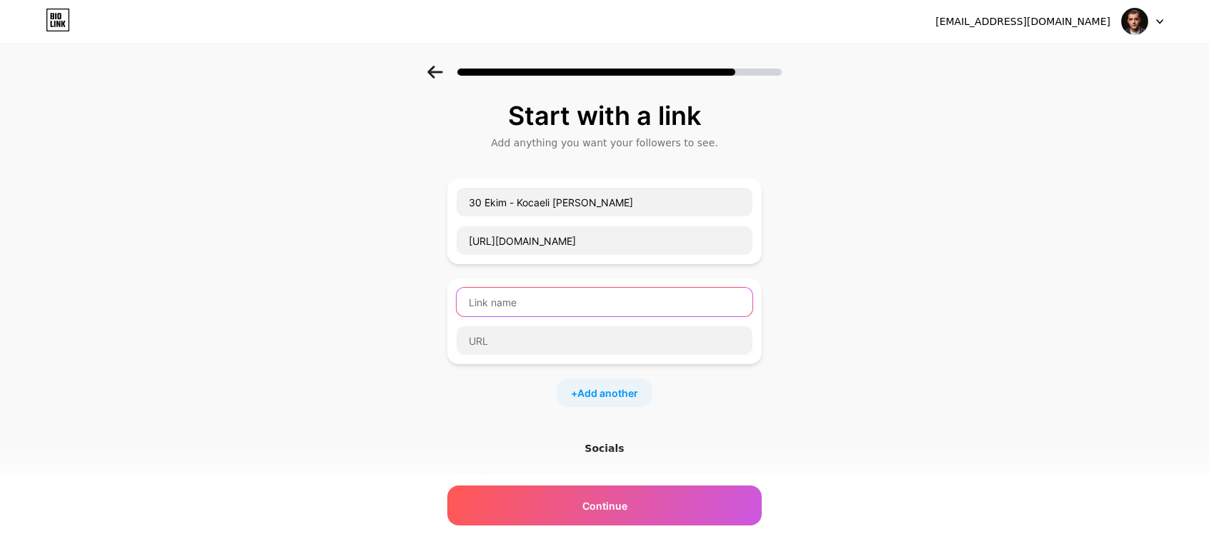
click at [557, 297] on input "text" at bounding box center [605, 302] width 296 height 29
type input "9"
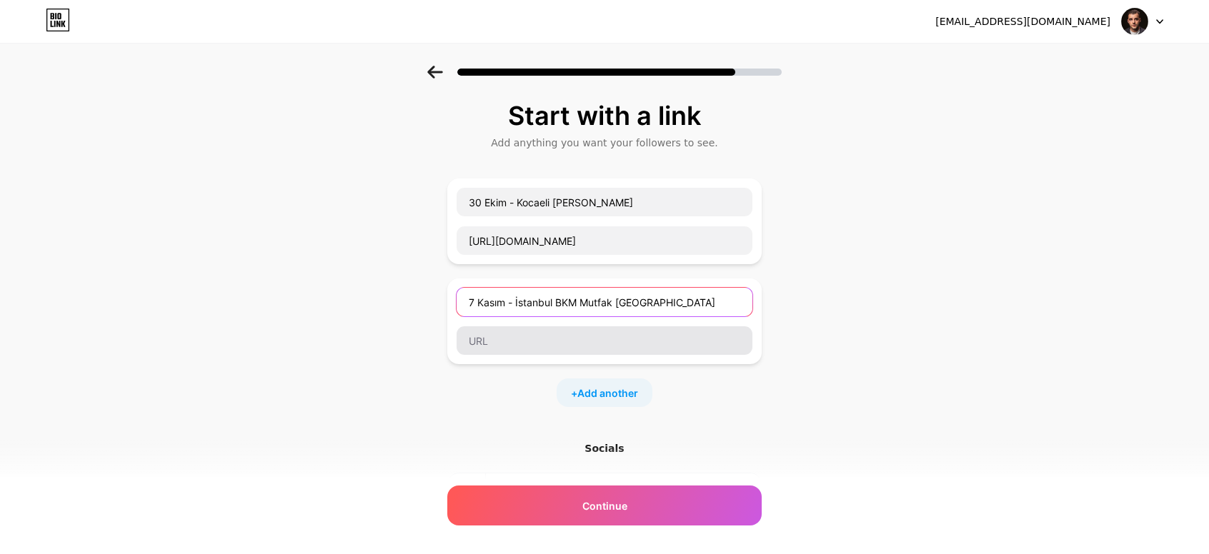
type input "7 Kasım - İstanbul BKM Mutfak Kadıköy"
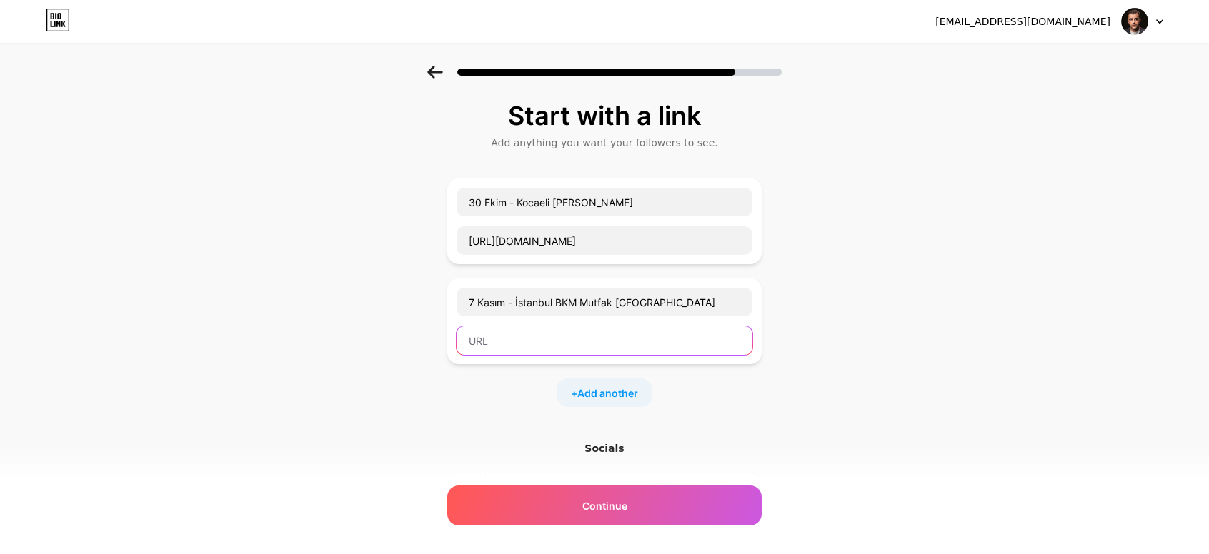
click at [503, 332] on input "text" at bounding box center [605, 341] width 296 height 29
paste input "https://www.youtube.com/@kaaneratan"
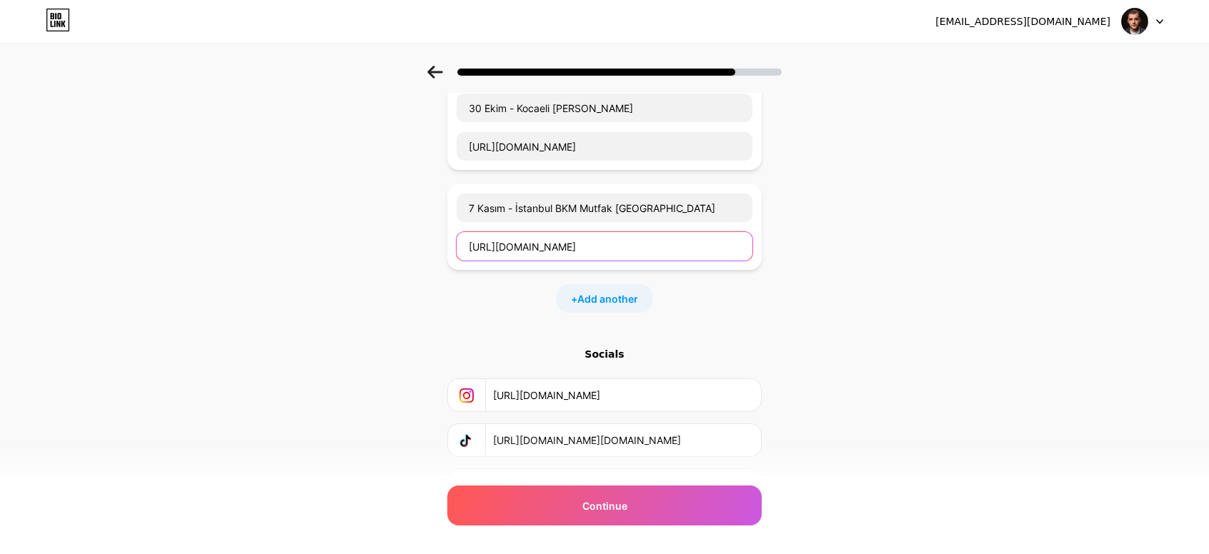
scroll to position [167, 0]
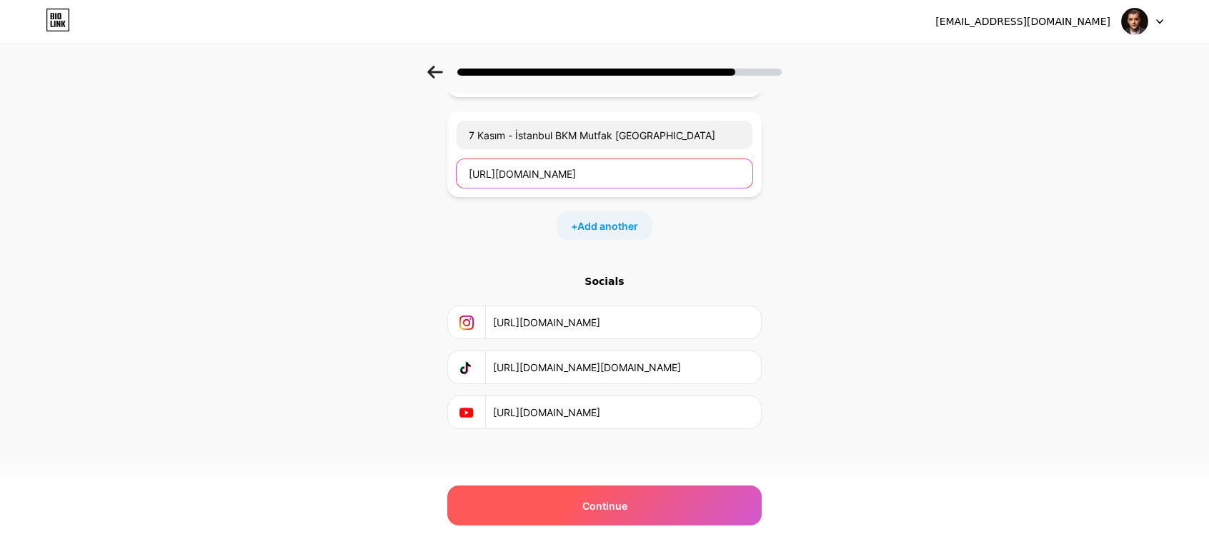
type input "https://www.youtube.com/@kaaneratan"
click at [676, 508] on div "Continue" at bounding box center [604, 506] width 314 height 40
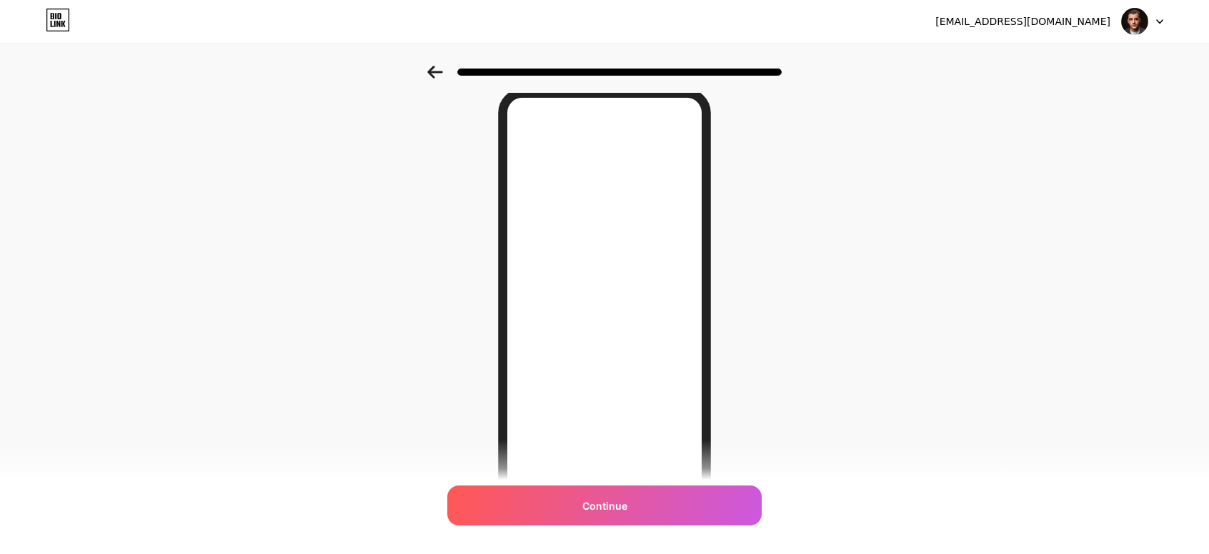
scroll to position [143, 0]
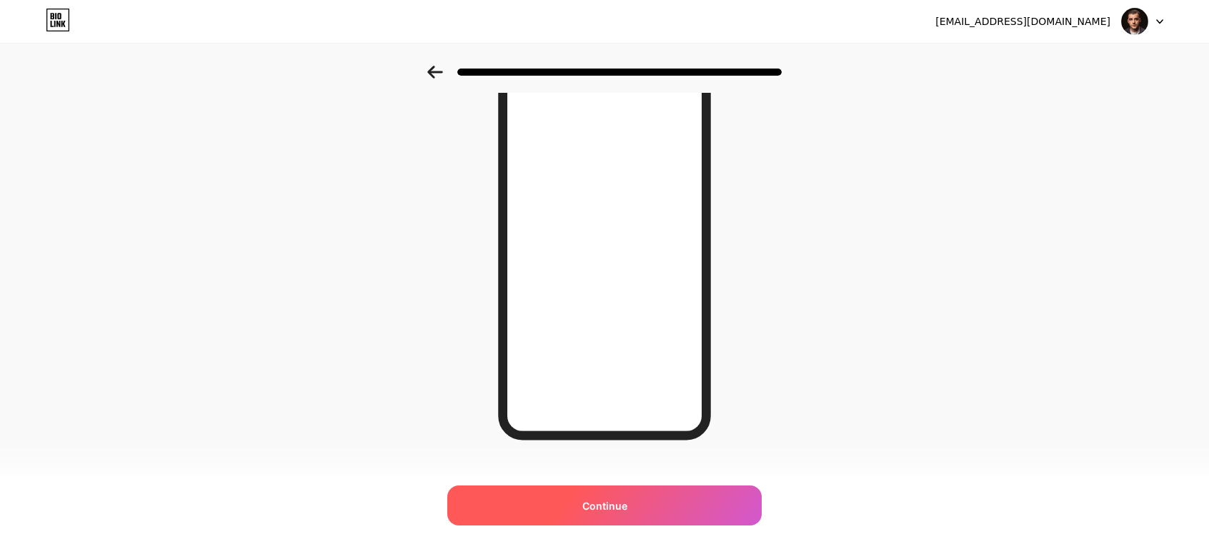
click at [692, 501] on div "Continue" at bounding box center [604, 506] width 314 height 40
